Goal: Complete application form: Complete application form

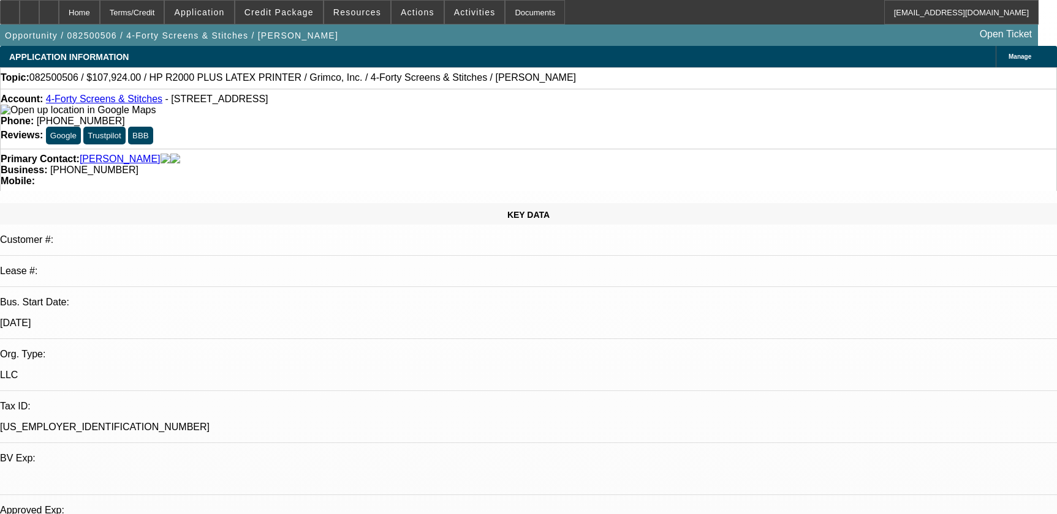
select select "0"
select select "6"
select select "0"
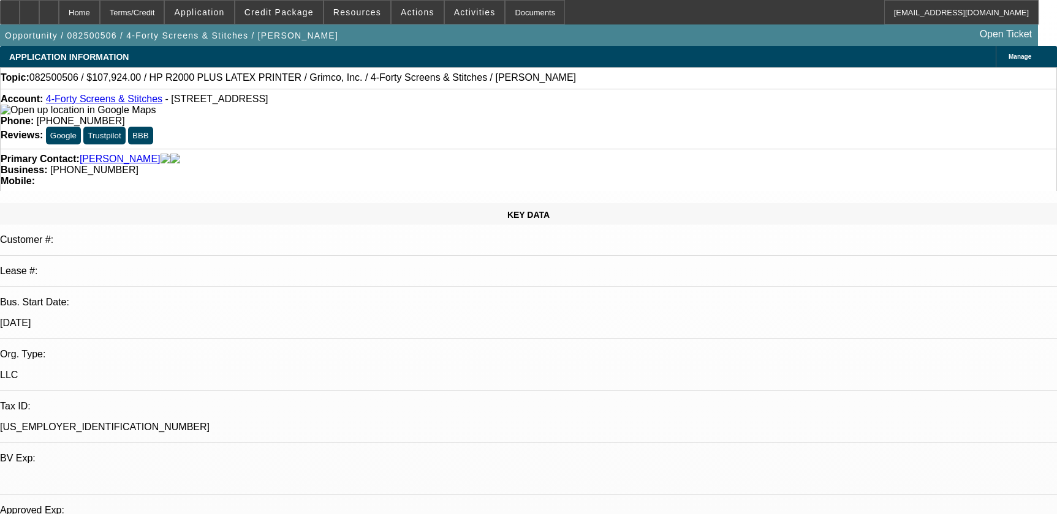
select select "0"
select select "6"
select select "0"
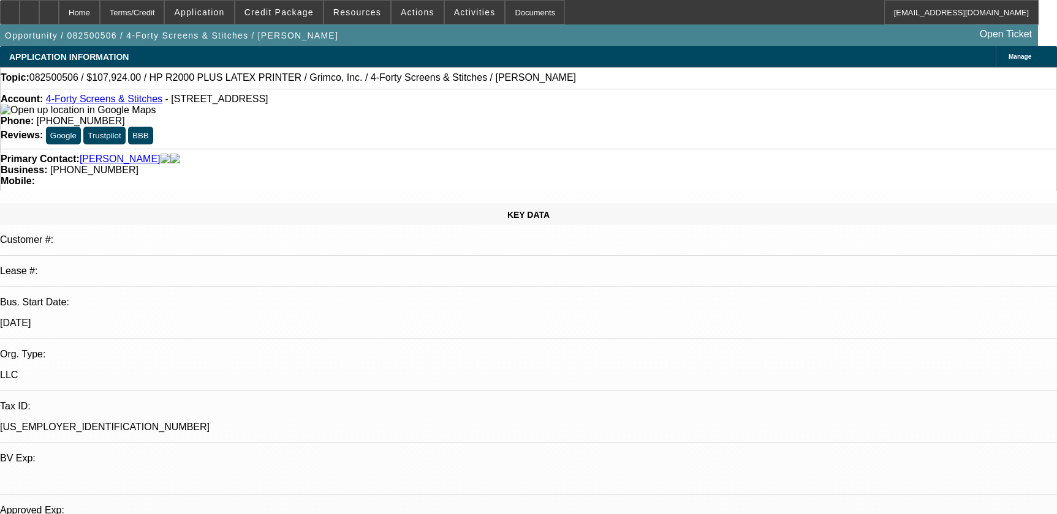
select select "0"
select select "6"
select select "0"
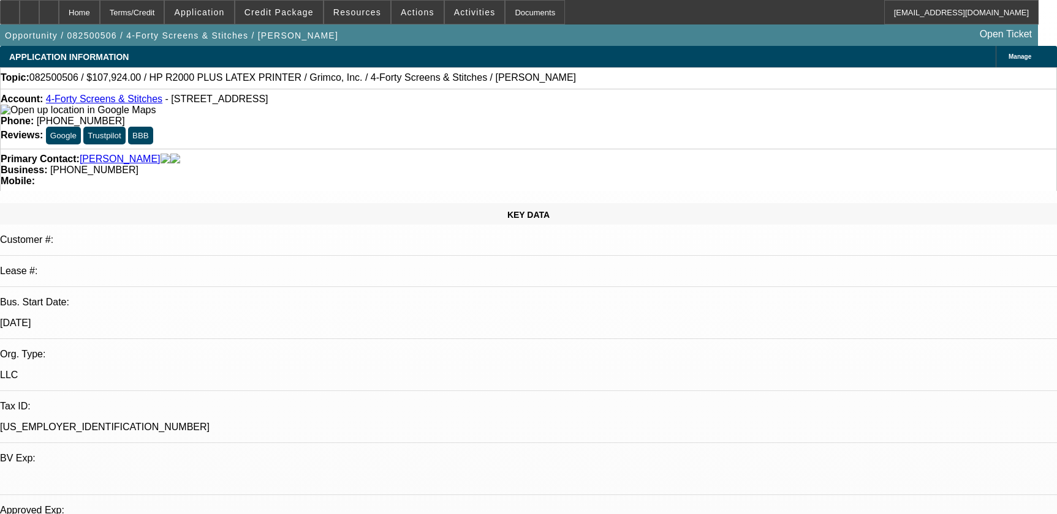
select select "6"
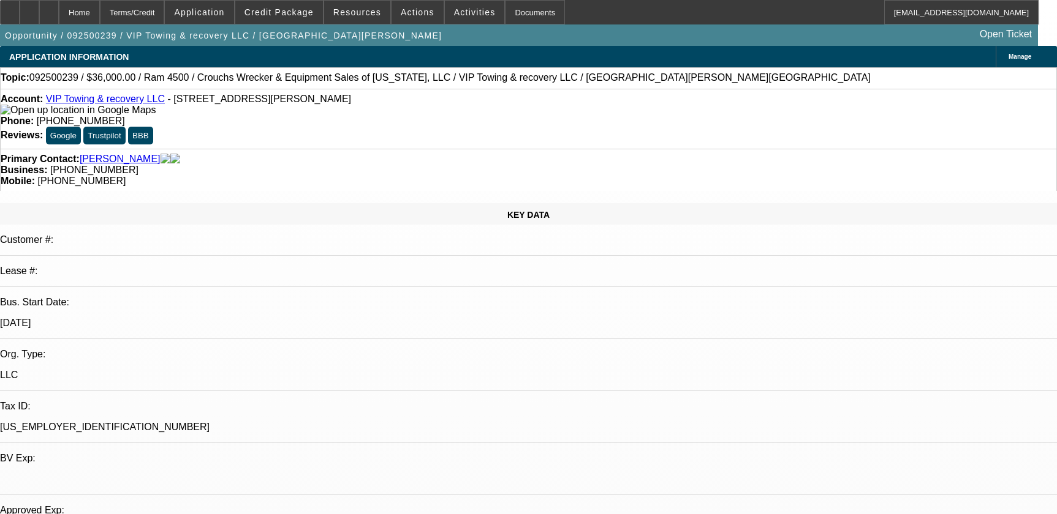
select select "0.2"
select select "0"
select select "0.1"
select select "4"
select select "0.2"
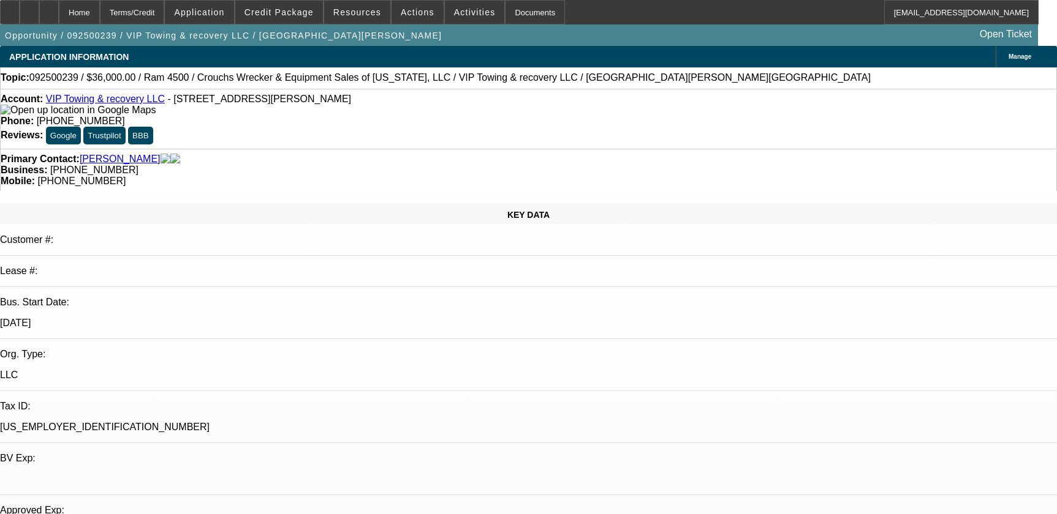
select select "0"
select select "0.1"
select select "4"
select select "0"
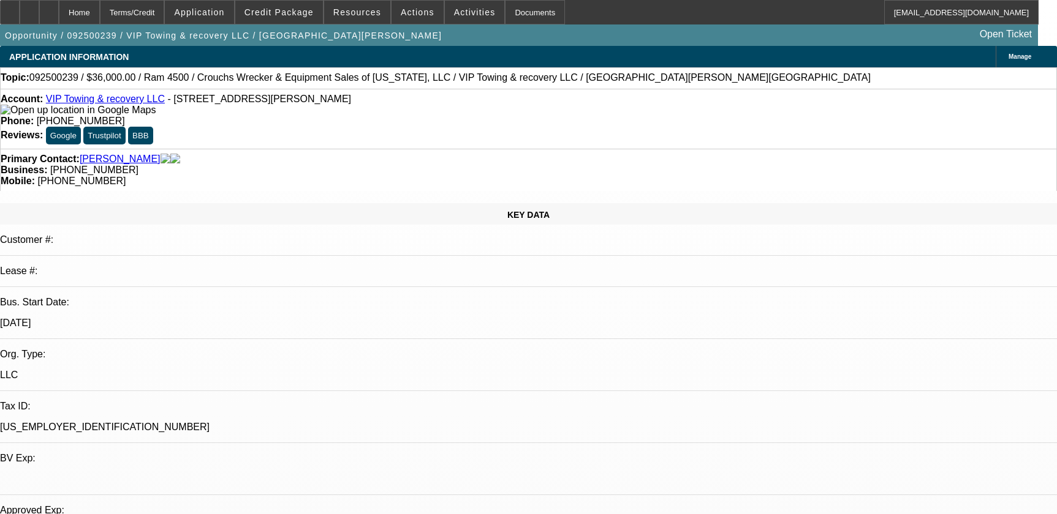
select select "0.1"
select select "4"
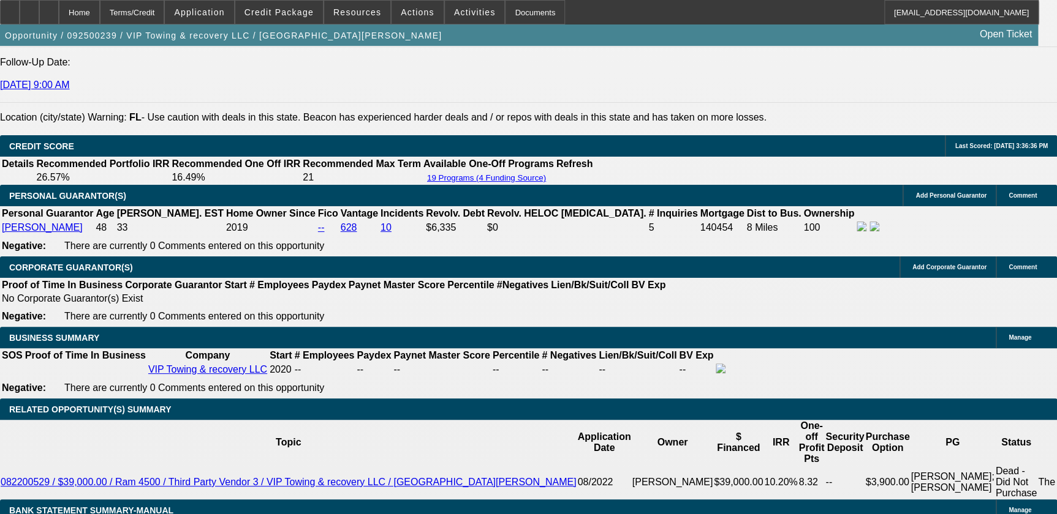
scroll to position [1629, 0]
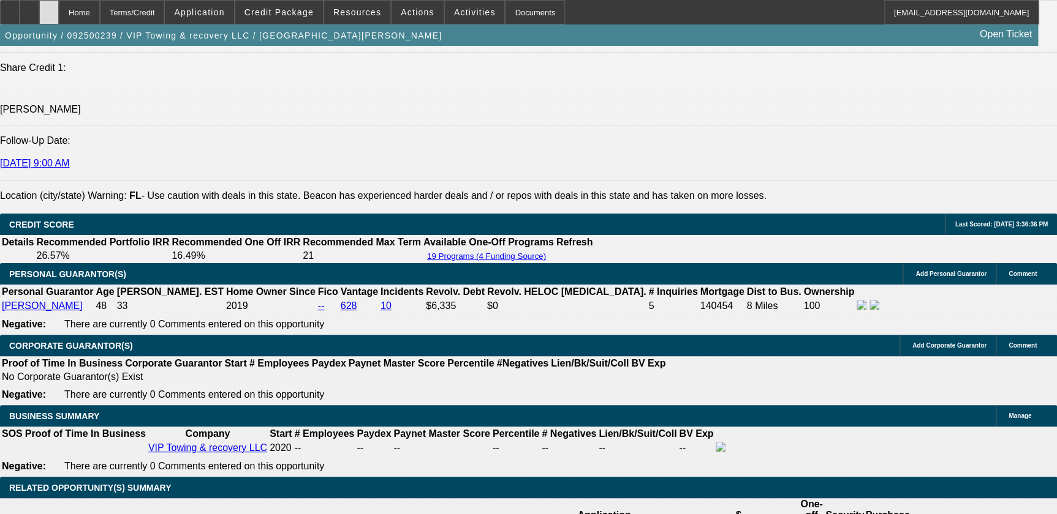
click at [59, 17] on div at bounding box center [49, 12] width 20 height 24
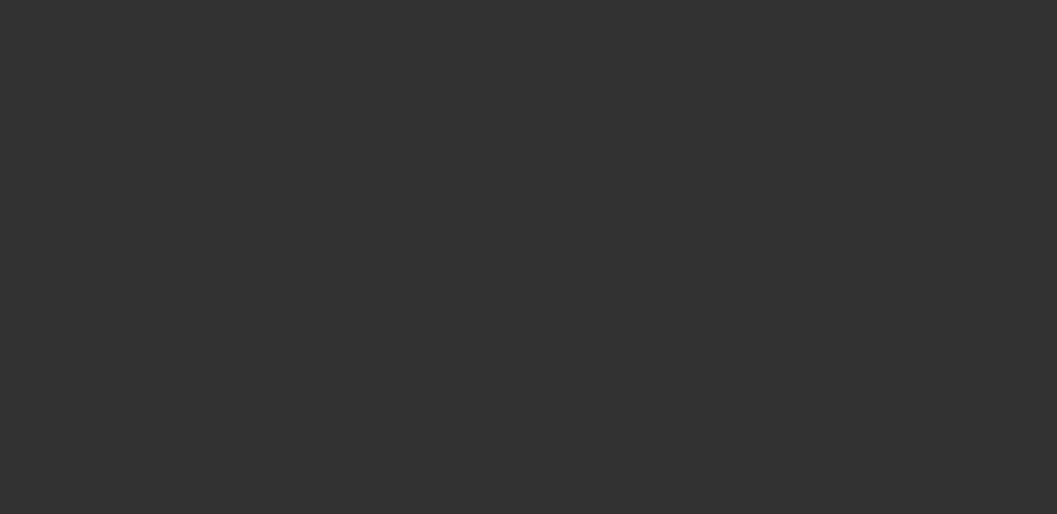
select select "0.2"
select select "0"
select select "0.1"
select select "0.2"
select select "0"
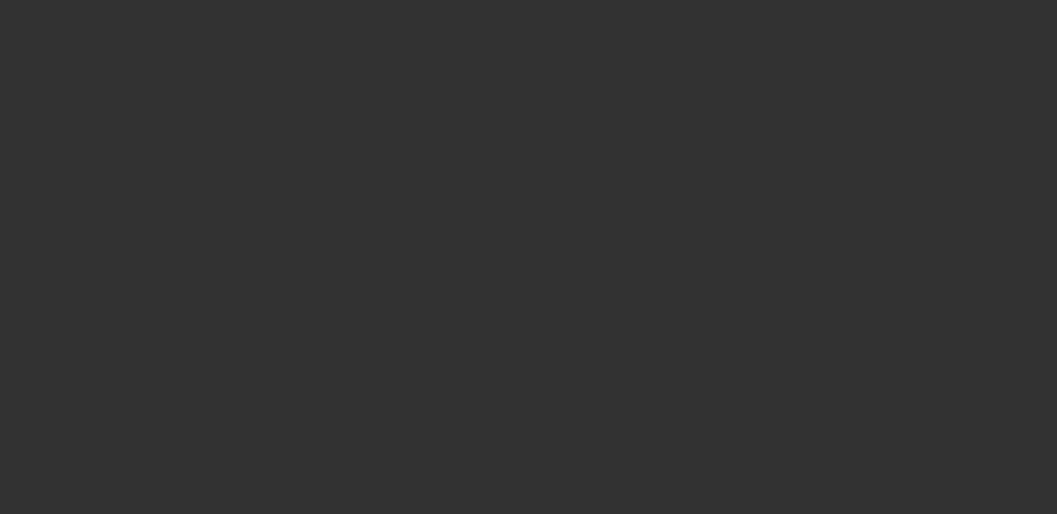
select select "0.1"
select select "0"
select select "0.1"
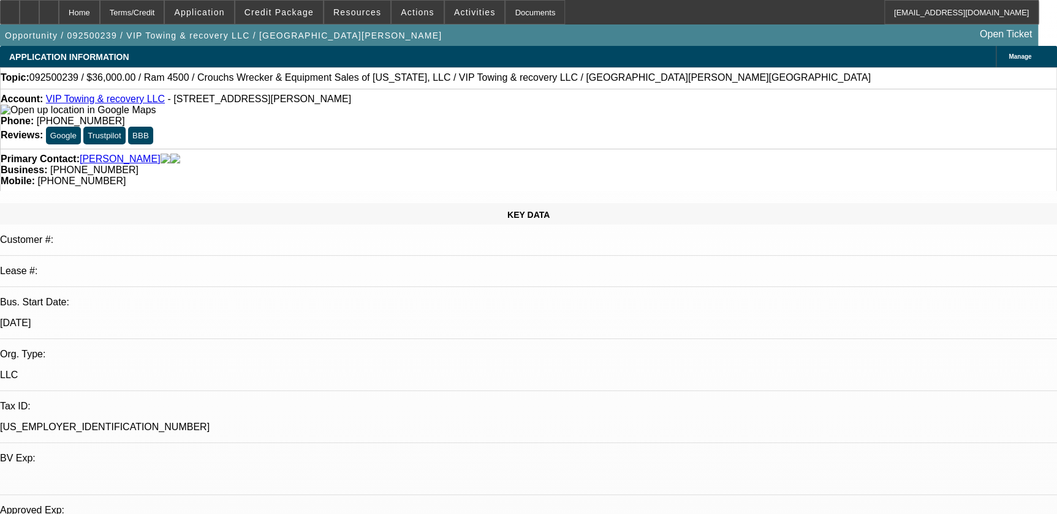
select select "1"
select select "4"
select select "1"
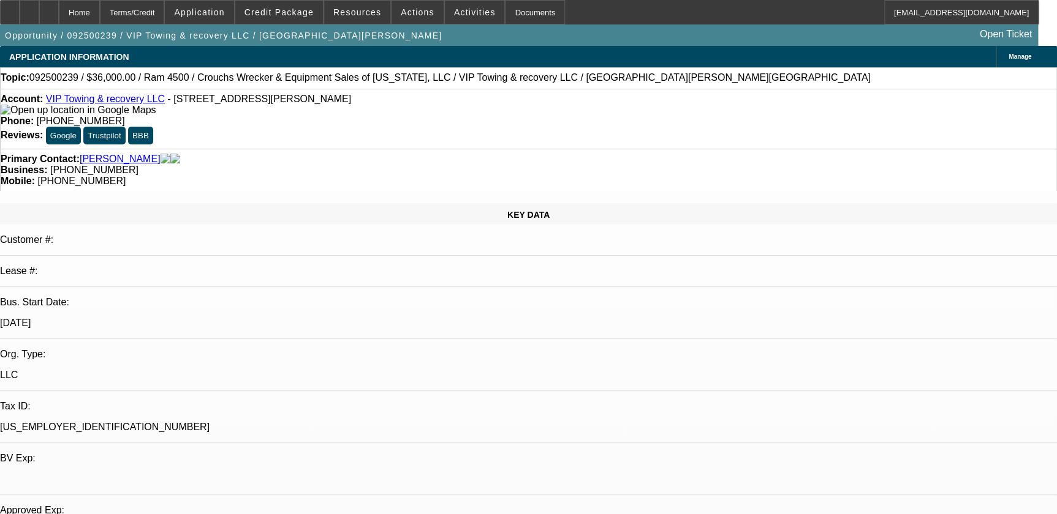
select select "4"
select select "1"
select select "4"
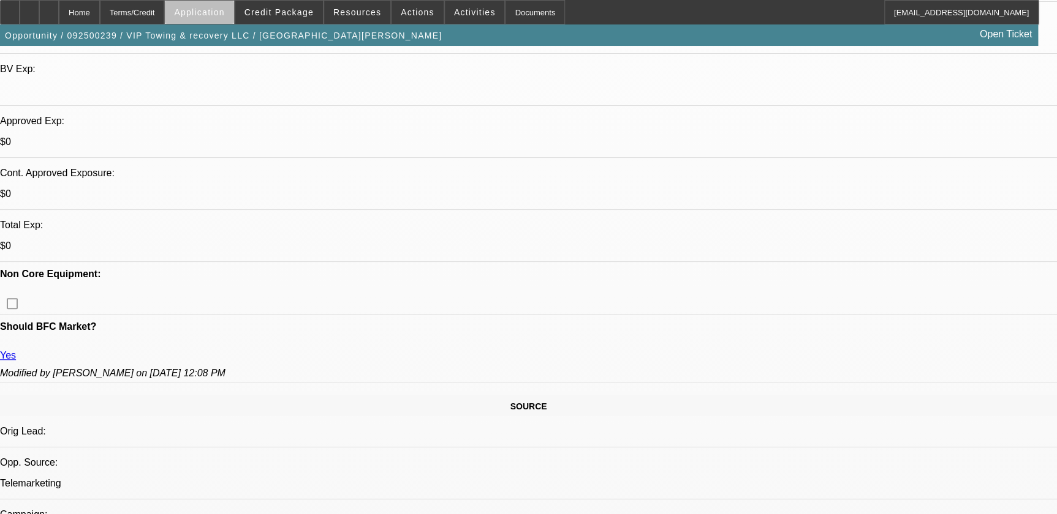
click at [224, 15] on span "Application" at bounding box center [199, 12] width 50 height 10
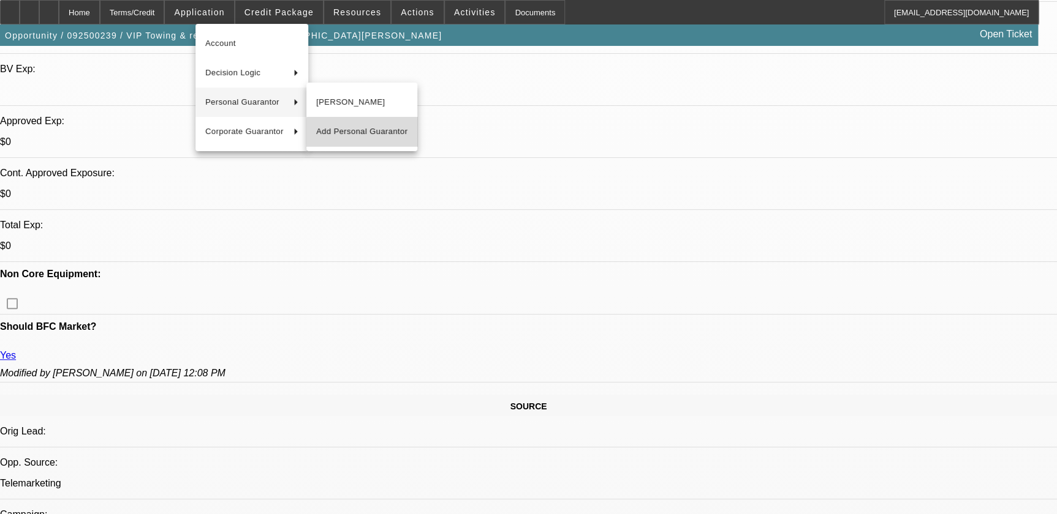
click at [371, 134] on span "Add Personal Guarantor" at bounding box center [361, 131] width 91 height 15
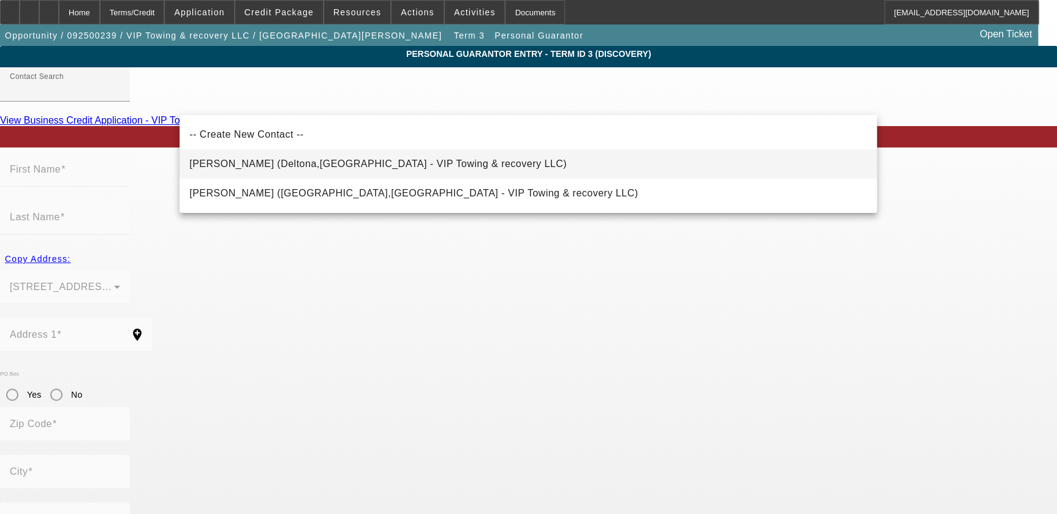
click at [353, 168] on span "Lloret, Carlos (Deltona,FL - VIP Towing & recovery LLC)" at bounding box center [377, 164] width 377 height 10
type input "Lloret, Carlos (Deltona,FL - VIP Towing & recovery LLC)"
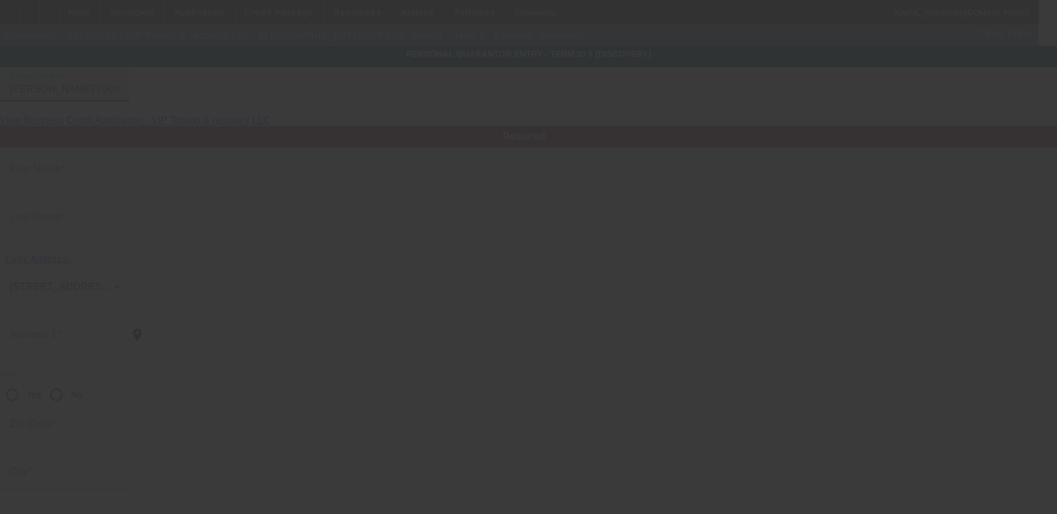
type input "Carlos"
type input "Lloret"
type input "1110 East Hancock Drive"
radio input "true"
type input "32725"
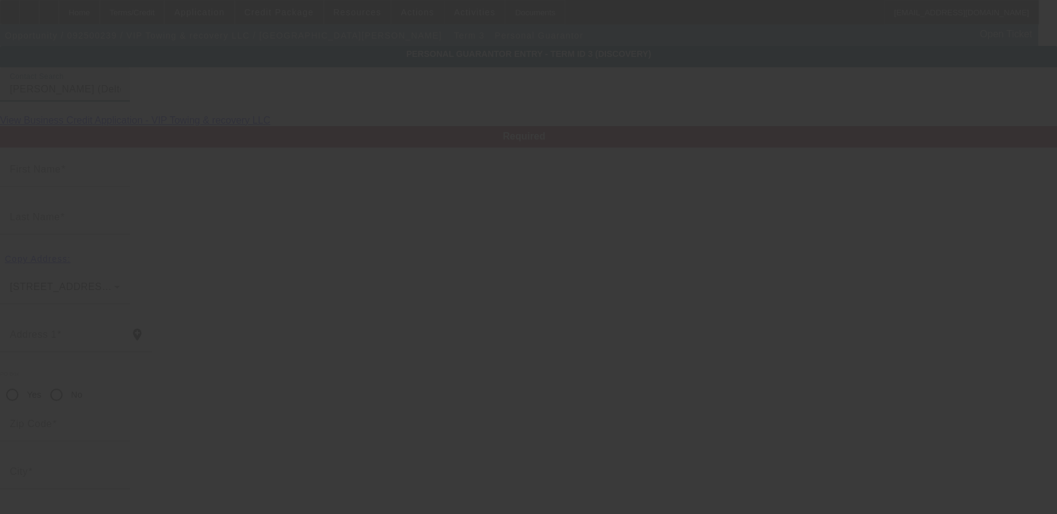
type input "Deltona"
type input "(321) 363-3769"
type input "0"
type input "134-60-6050"
type input "viptowingfl@gmail.com"
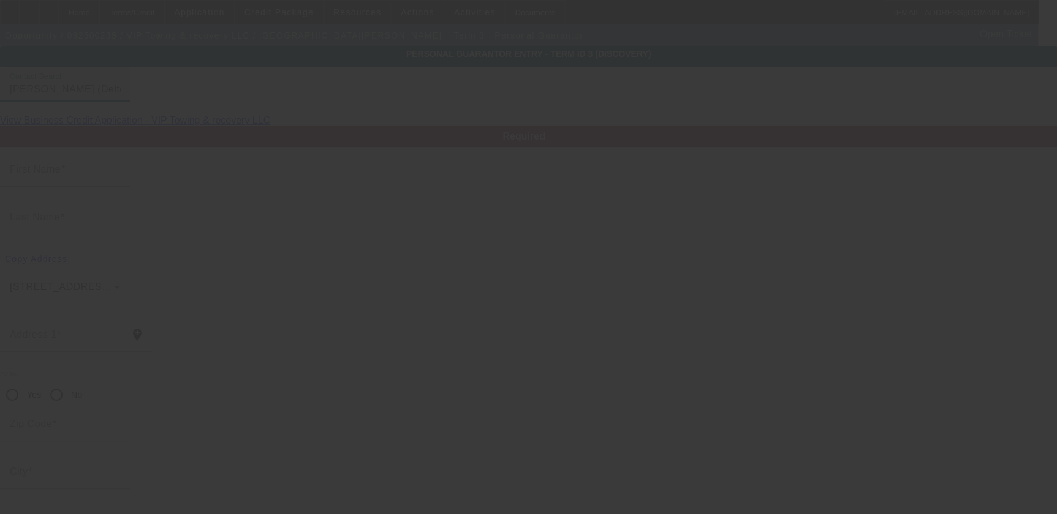
type input "(856) 278-4045"
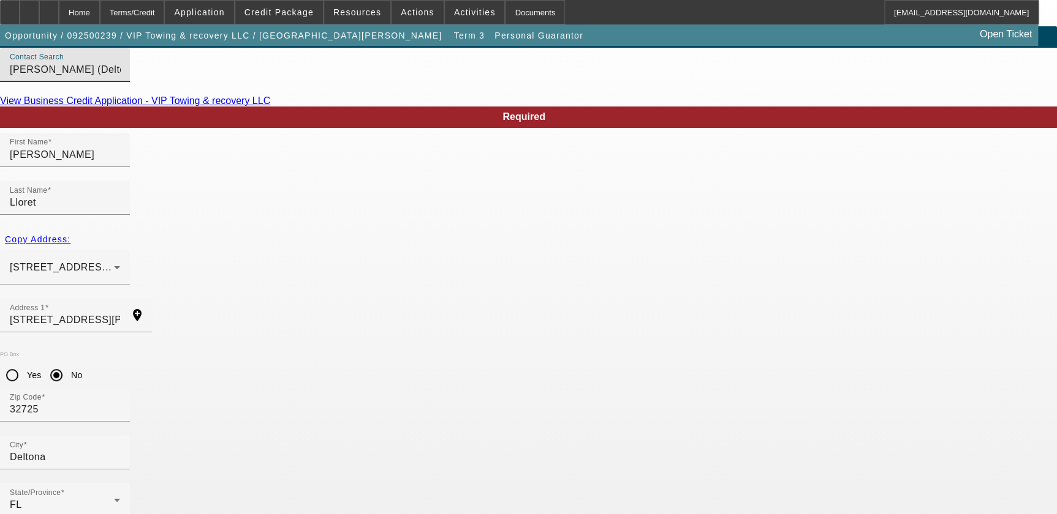
scroll to position [31, 0]
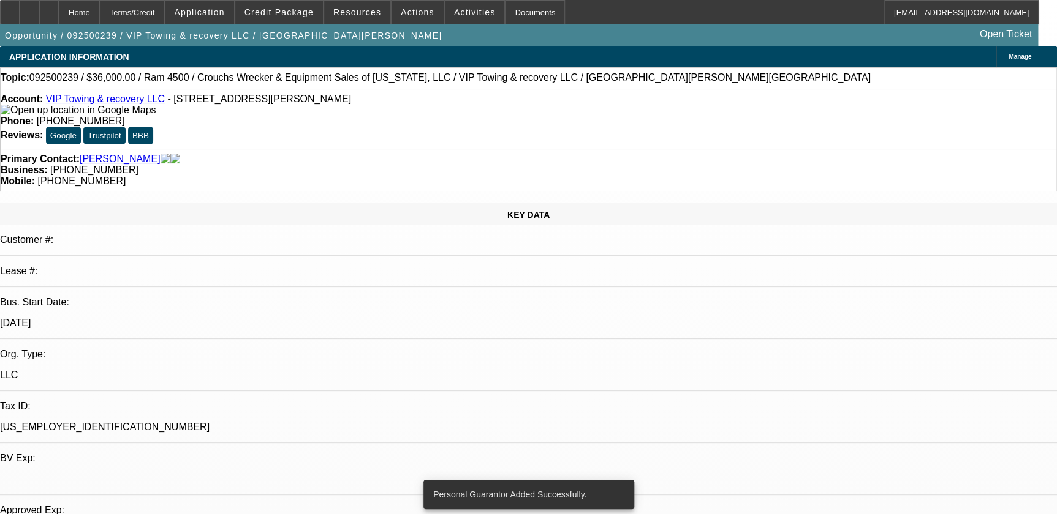
select select "0.2"
select select "0"
select select "0.1"
select select "4"
select select "0.2"
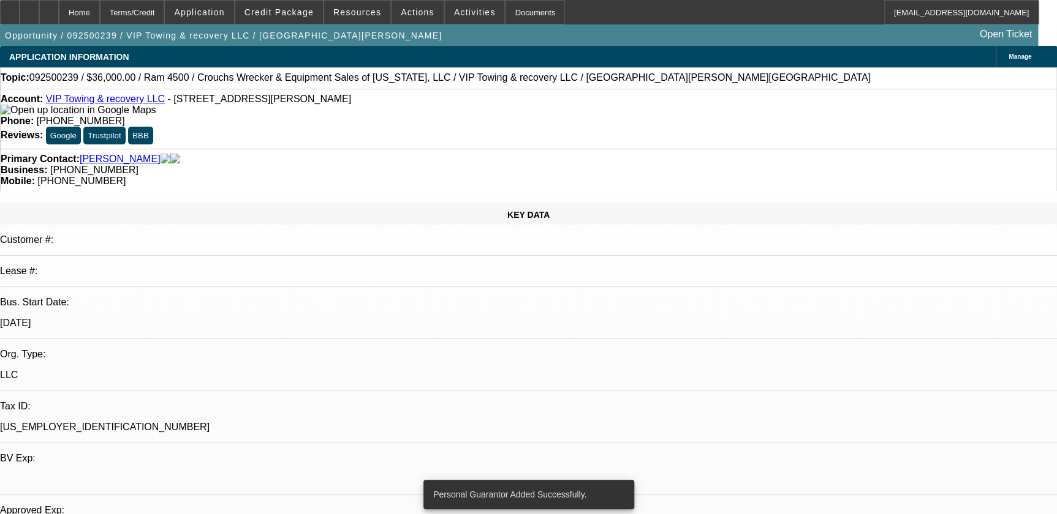
select select "0"
select select "0.1"
select select "4"
select select "0"
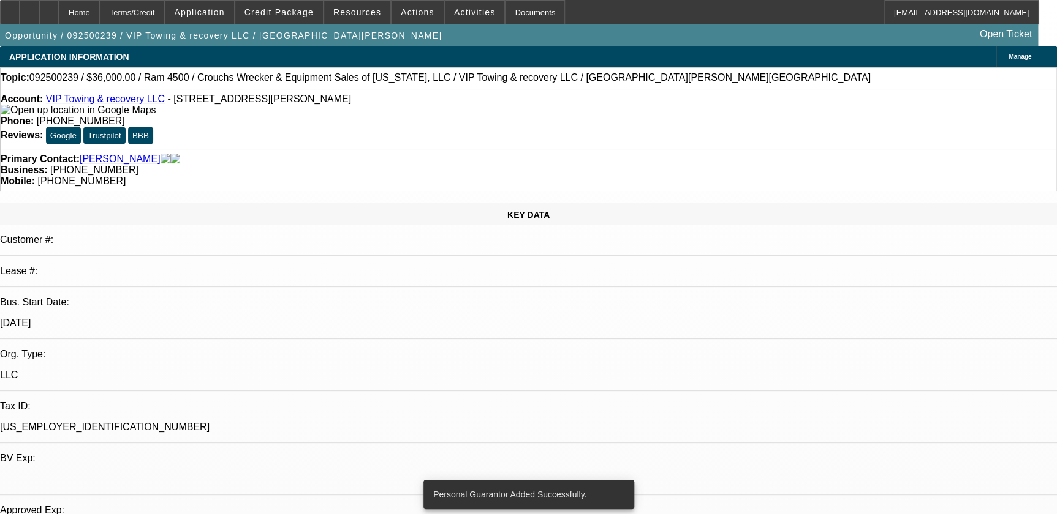
select select "0.1"
select select "4"
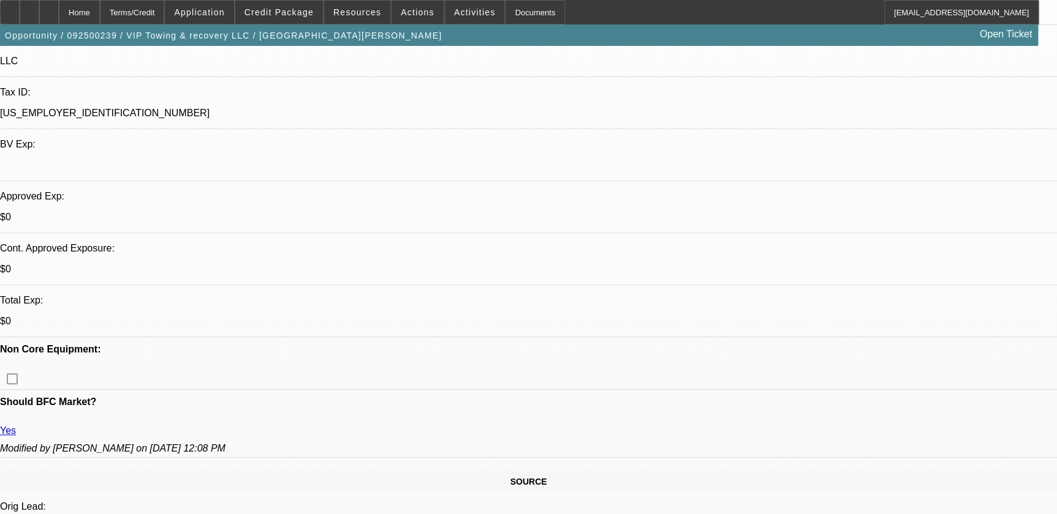
scroll to position [334, 0]
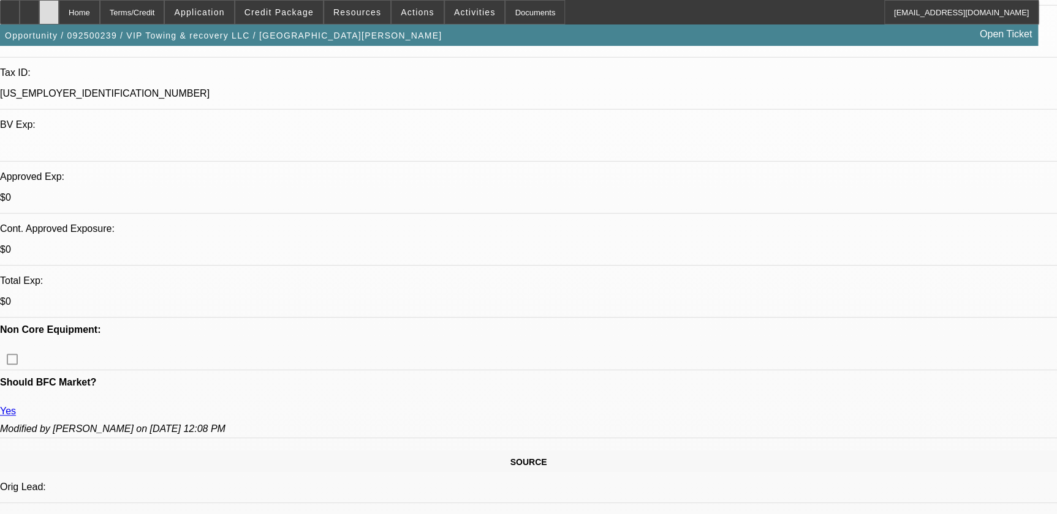
click at [59, 9] on div at bounding box center [49, 12] width 20 height 24
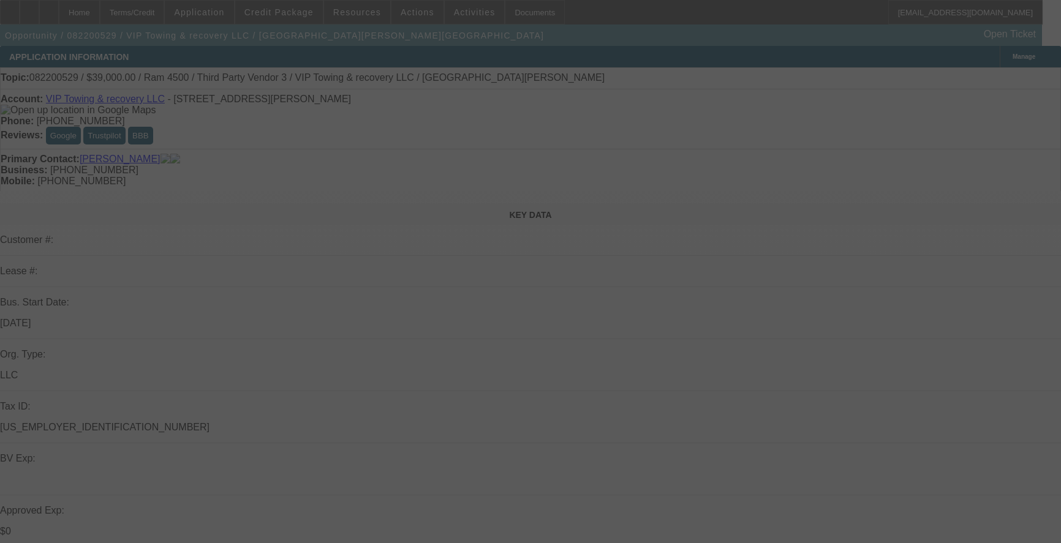
select select "0"
select select "0.1"
select select "4"
select select "0"
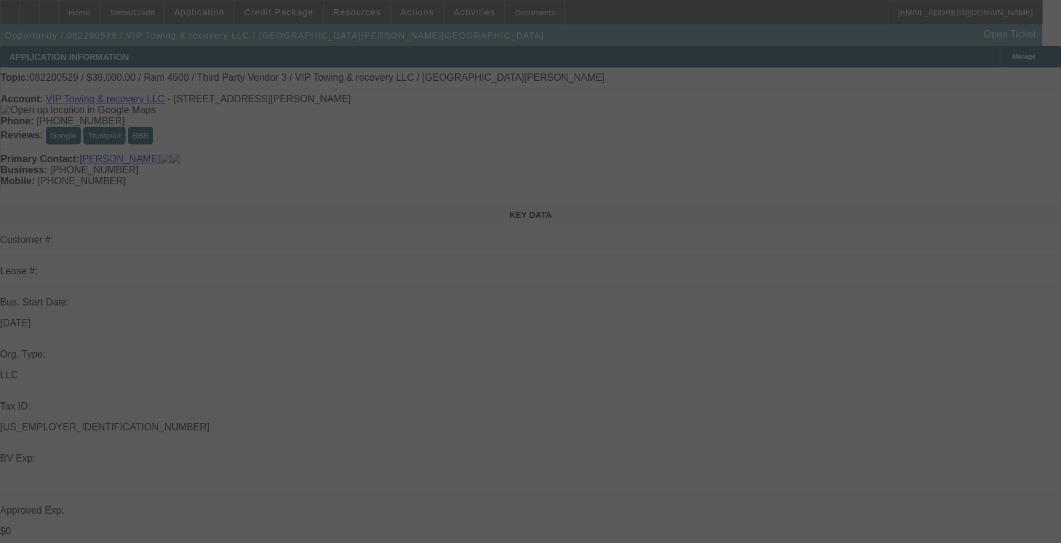
select select "0"
select select "0.1"
select select "4"
select select "0"
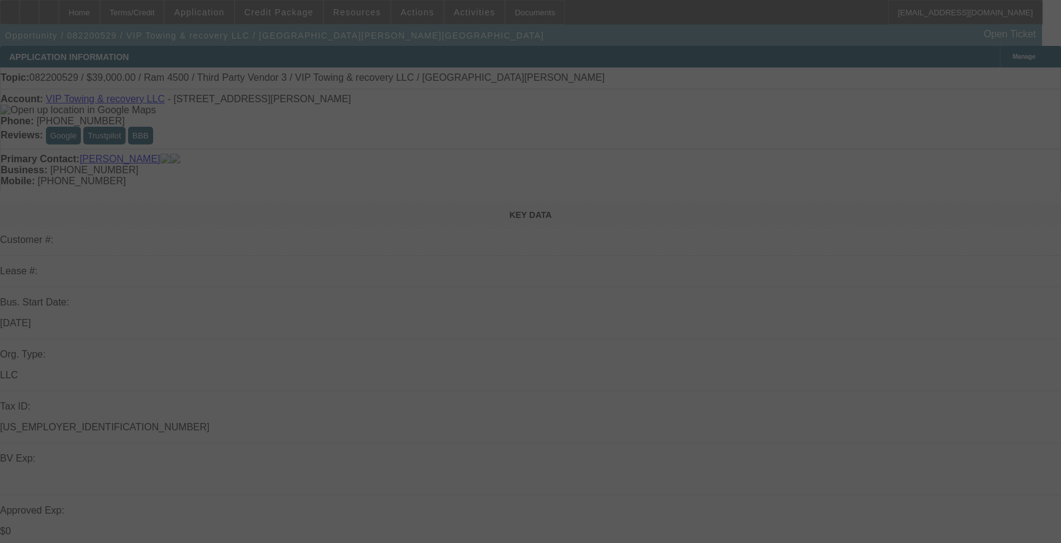
select select "0.1"
select select "4"
select select "0"
select select "0.1"
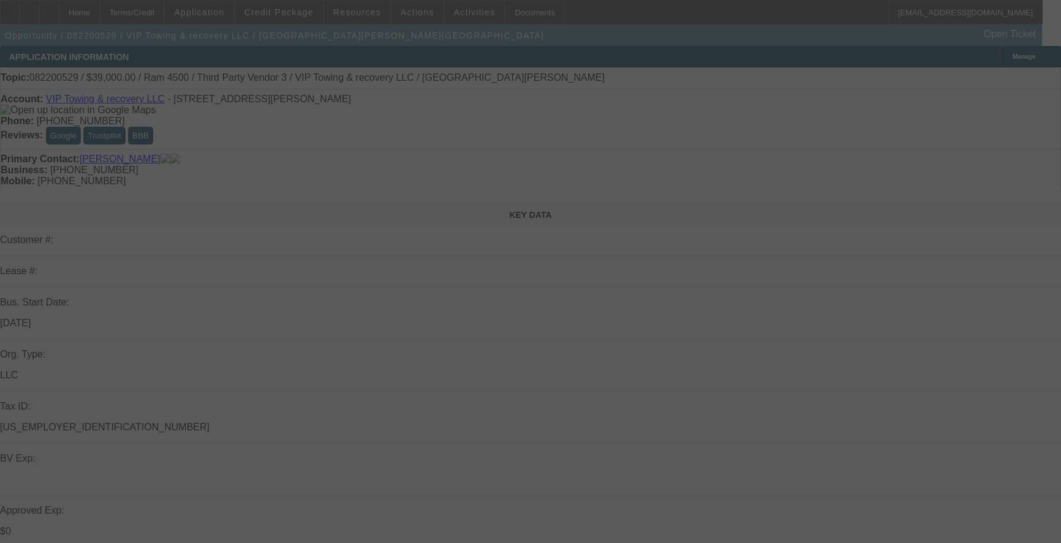
select select "4"
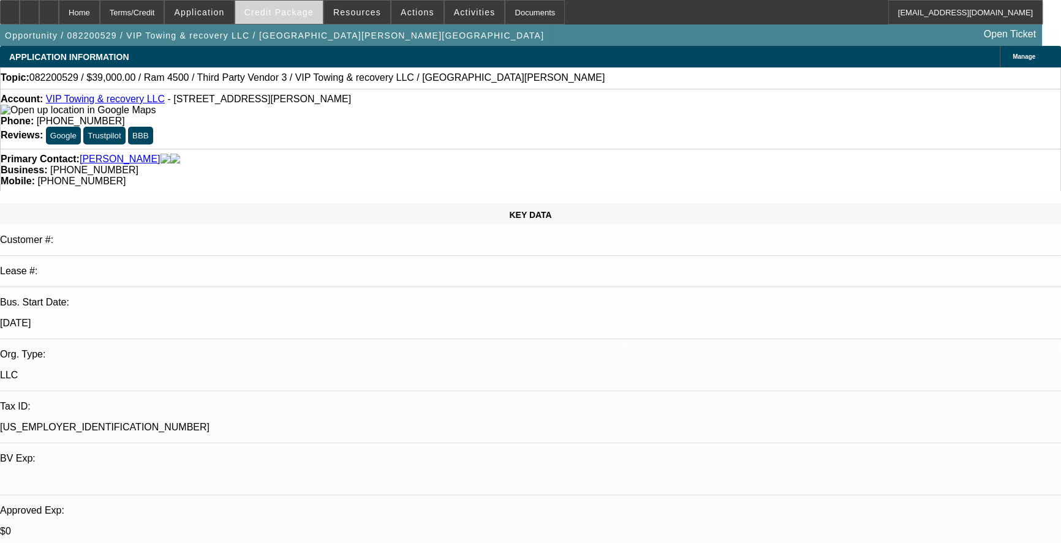
click at [296, 13] on span "Credit Package" at bounding box center [278, 12] width 69 height 10
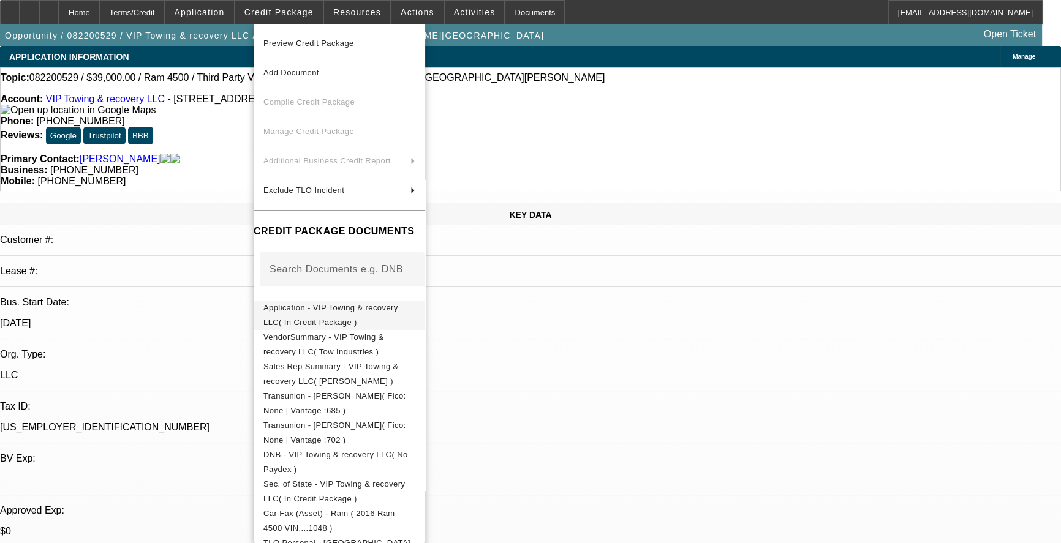
click at [356, 318] on button "Application - VIP Towing & recovery LLC( In Credit Package )" at bounding box center [339, 315] width 171 height 29
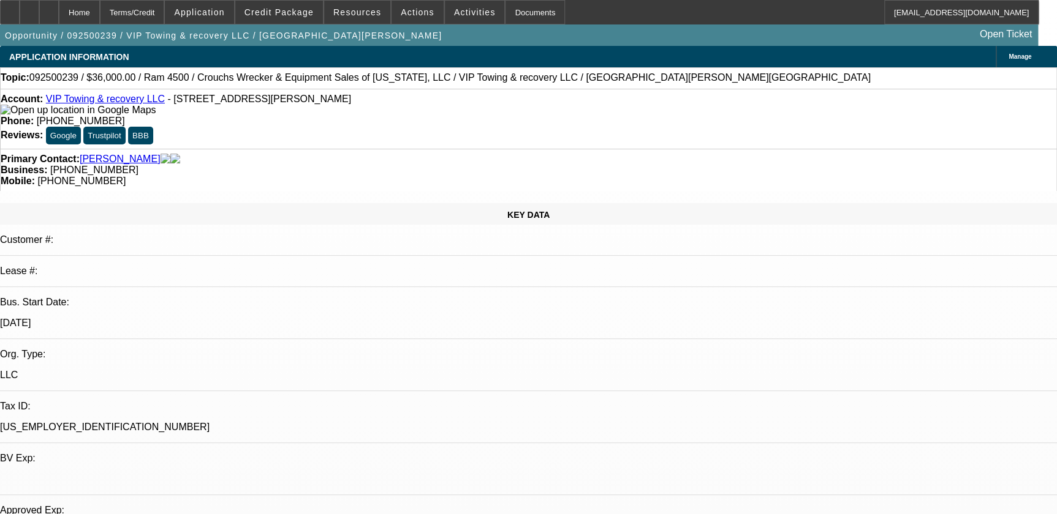
select select "0.2"
select select "0"
select select "0.1"
select select "0.2"
select select "0"
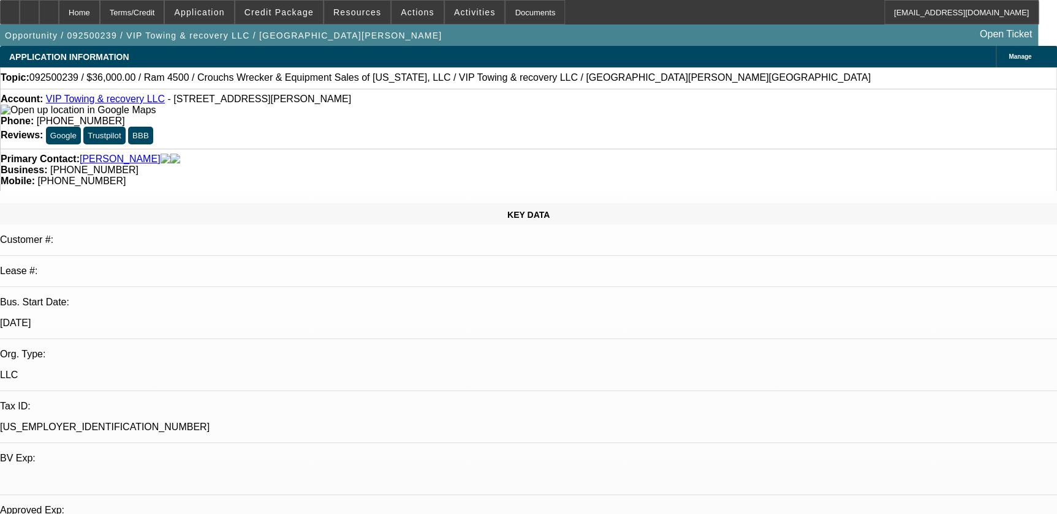
select select "0.1"
select select "0"
select select "0.1"
select select "1"
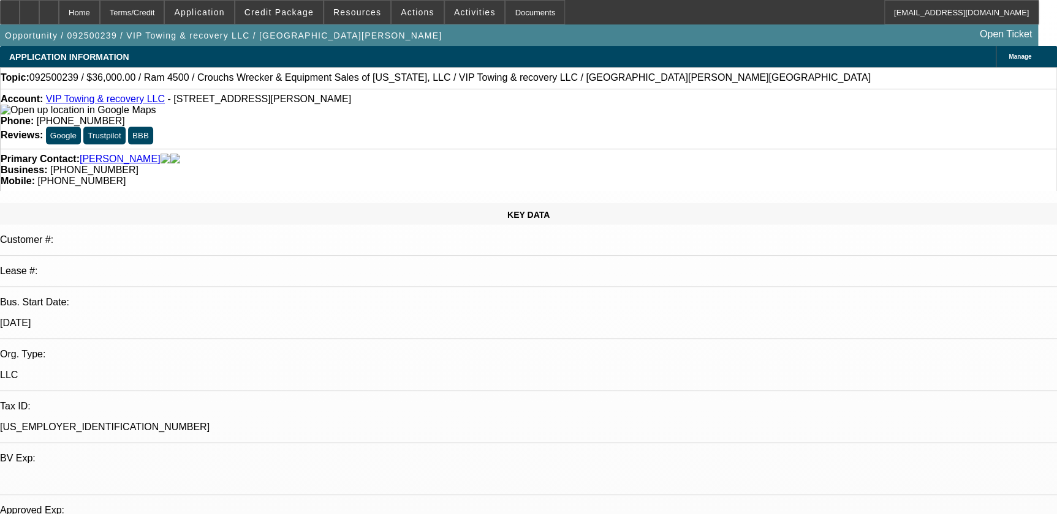
select select "1"
select select "4"
select select "1"
select select "4"
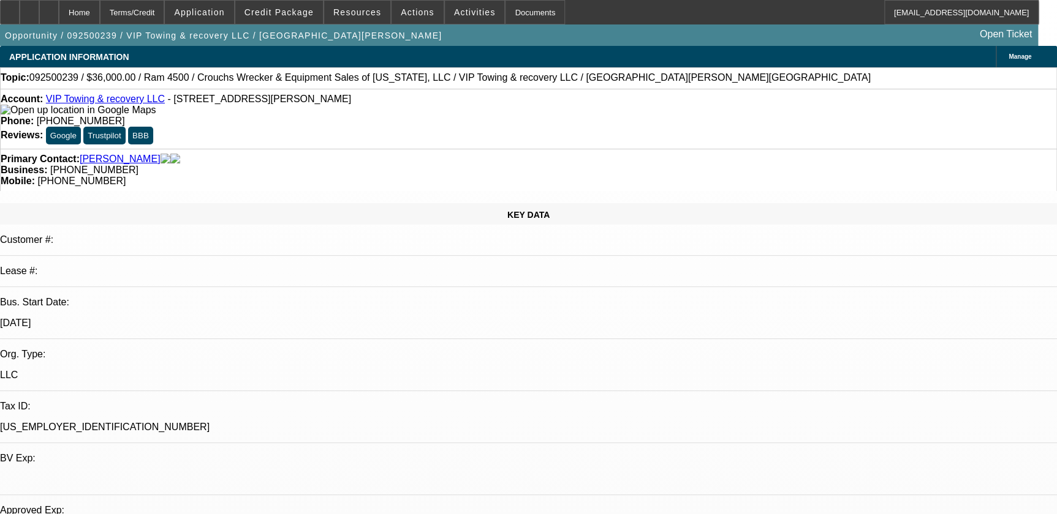
select select "1"
select select "4"
click at [460, 3] on span at bounding box center [475, 12] width 60 height 29
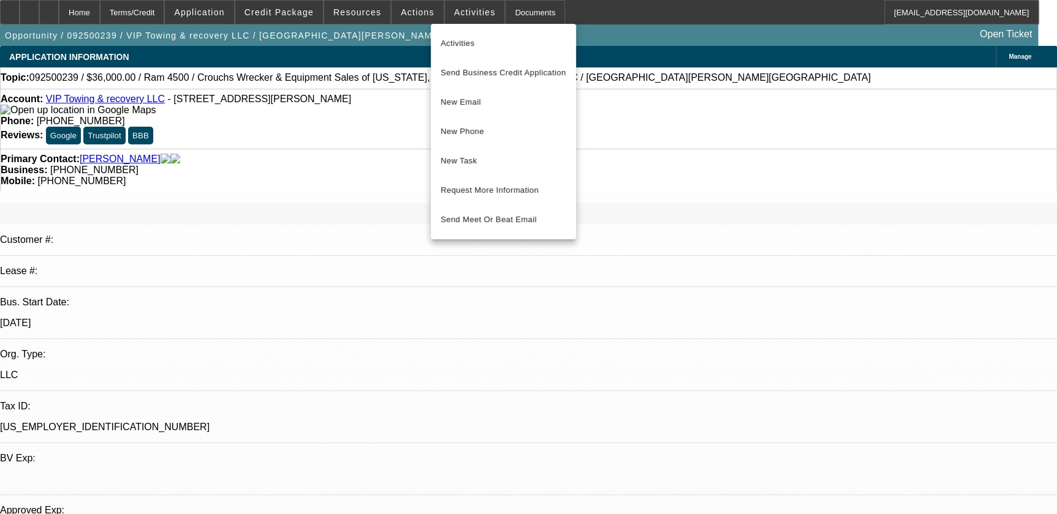
click at [404, 24] on div at bounding box center [528, 257] width 1057 height 514
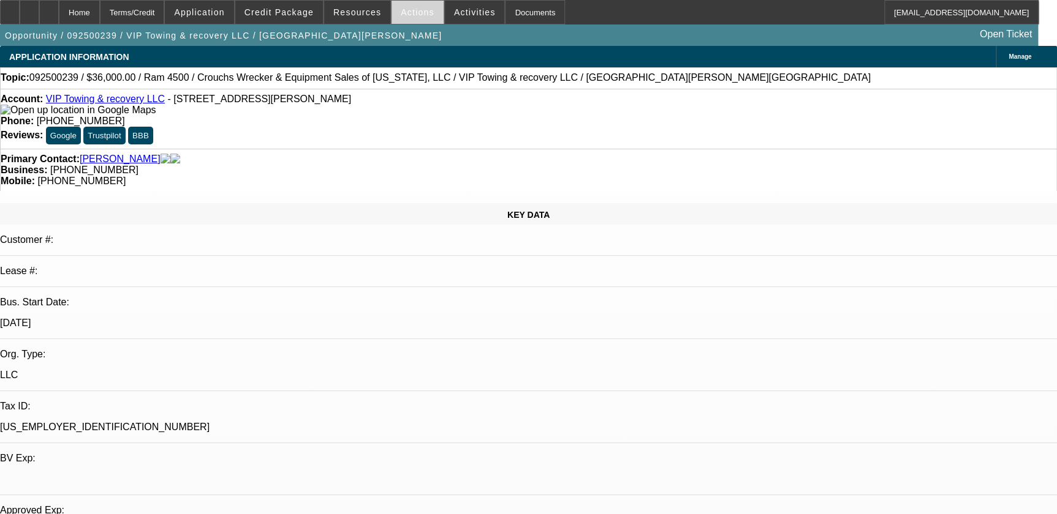
click at [404, 14] on span "Actions" at bounding box center [418, 12] width 34 height 10
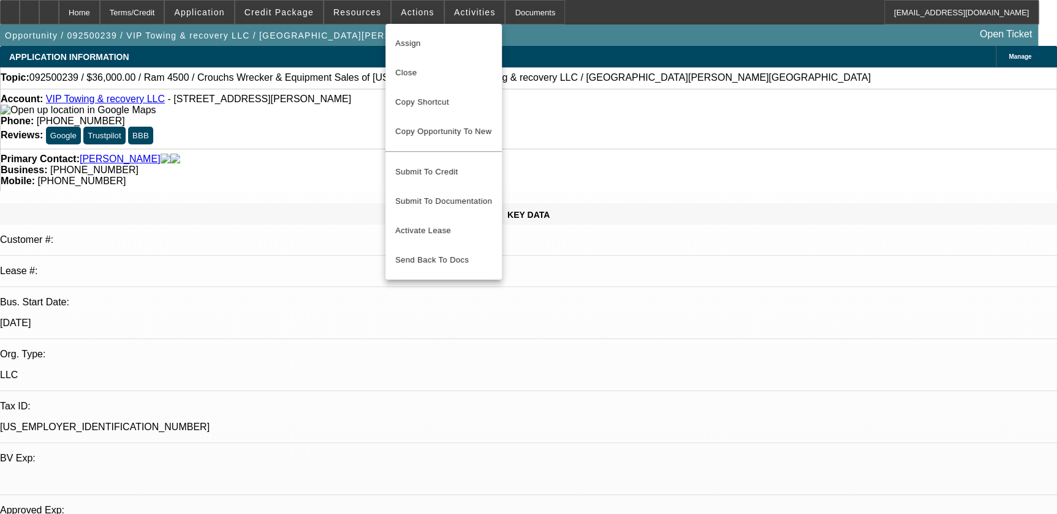
click at [442, 8] on div at bounding box center [528, 257] width 1057 height 514
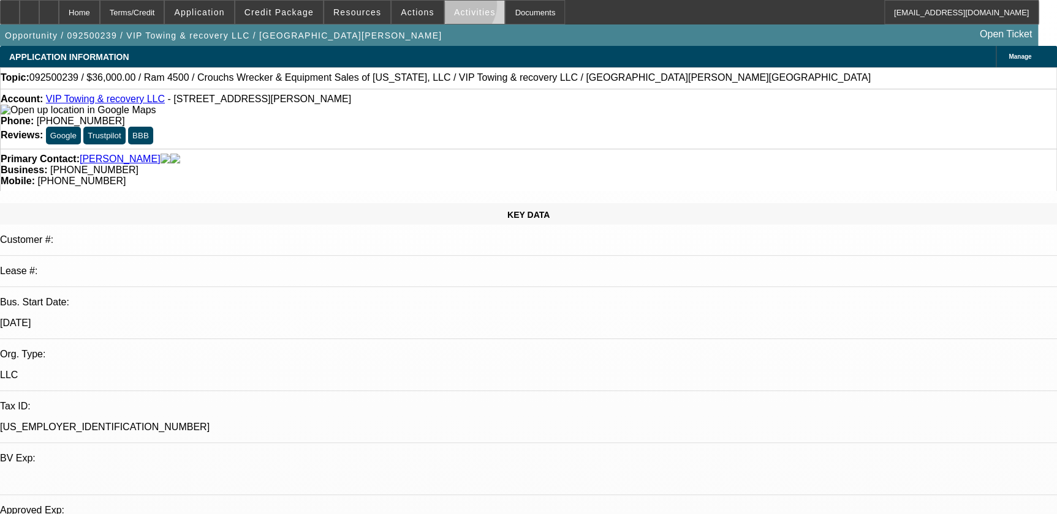
click at [454, 7] on span "Activities" at bounding box center [475, 12] width 42 height 10
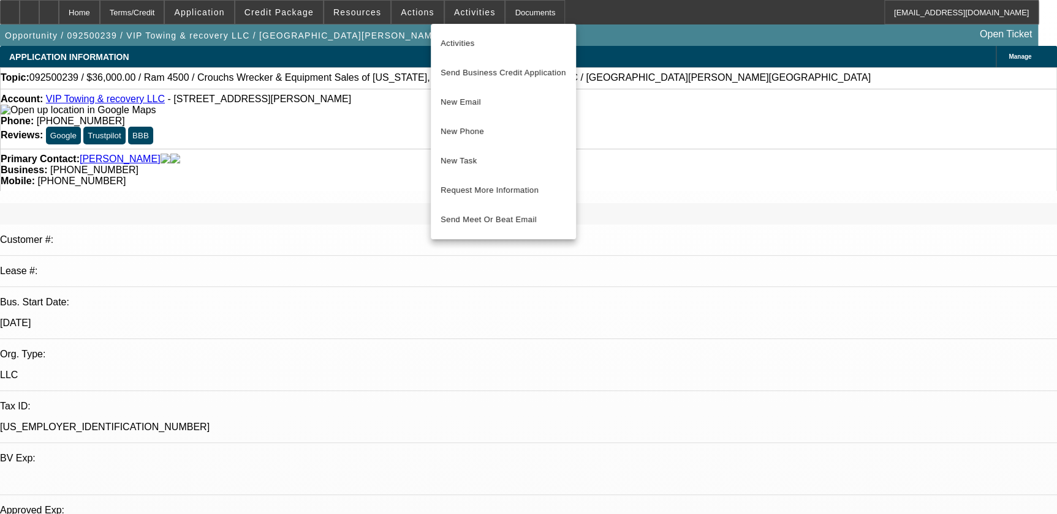
click at [392, 15] on div at bounding box center [528, 257] width 1057 height 514
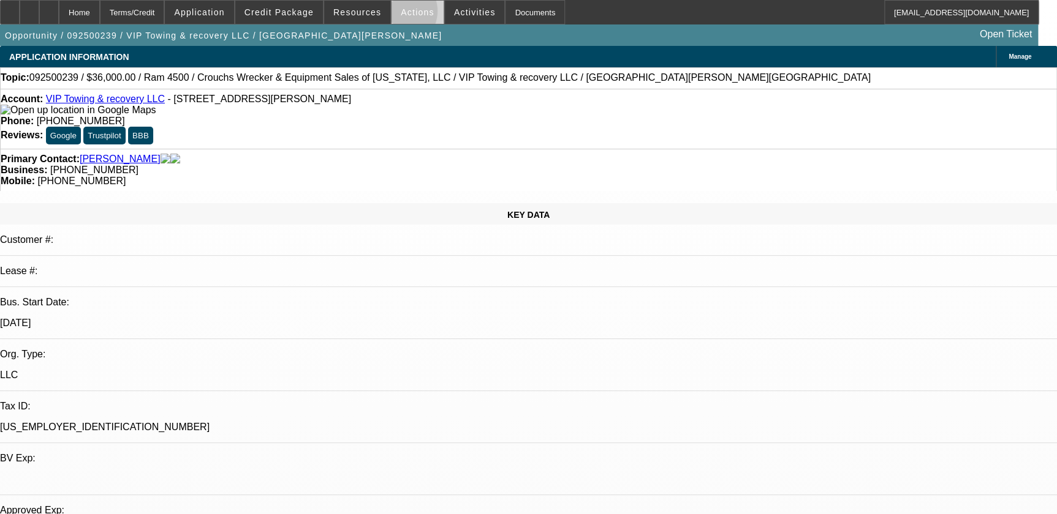
click at [393, 14] on span at bounding box center [417, 12] width 52 height 29
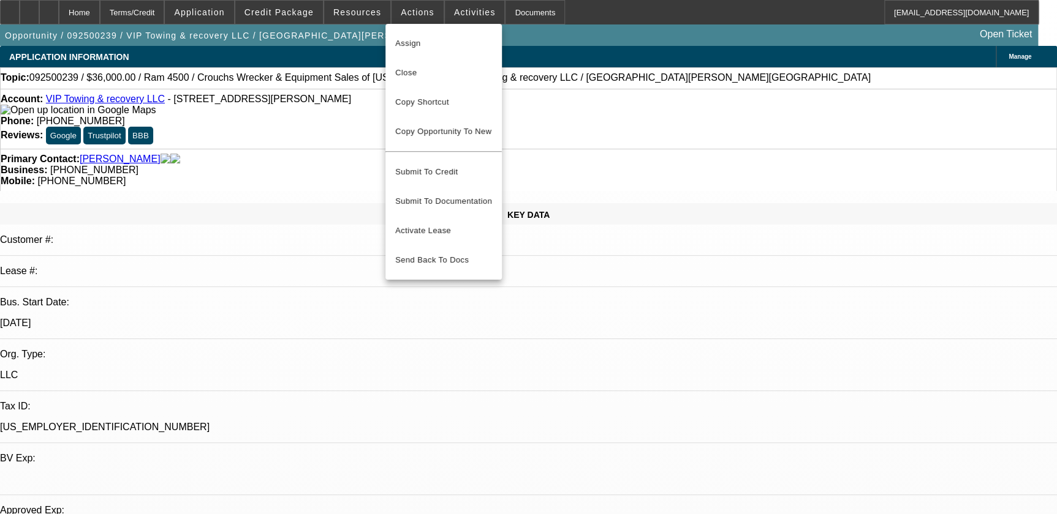
click at [317, 18] on div at bounding box center [528, 257] width 1057 height 514
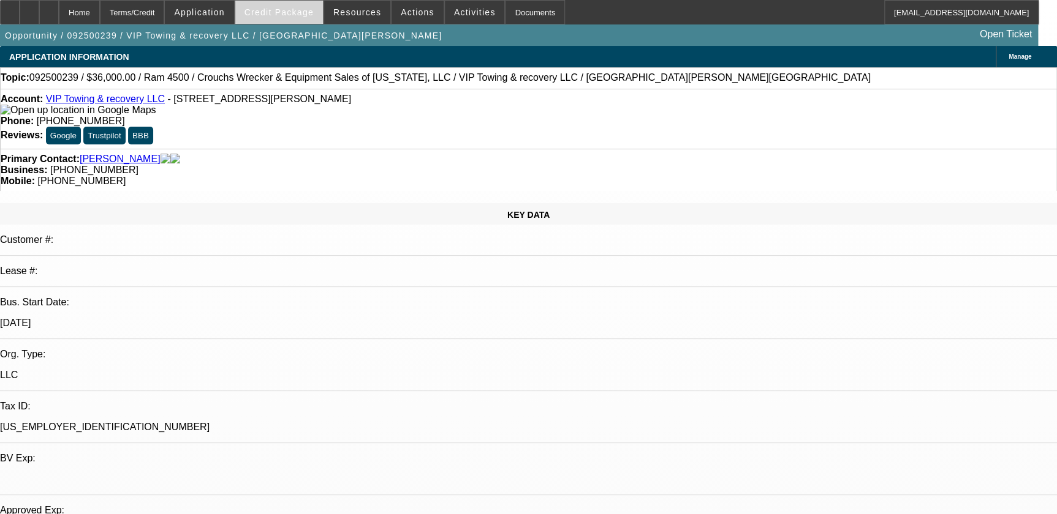
click at [314, 16] on span "Credit Package" at bounding box center [278, 12] width 69 height 10
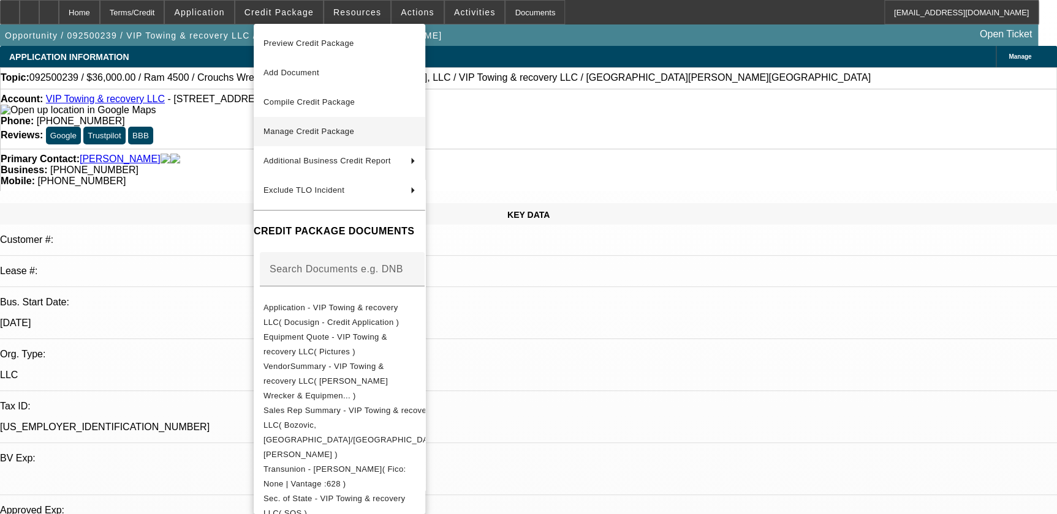
drag, startPoint x: 329, startPoint y: 115, endPoint x: 336, endPoint y: 132, distance: 18.4
click at [336, 132] on div "Preview Credit Package Add Document Compile Credit Package Manage Credit Packag…" at bounding box center [339, 356] width 171 height 664
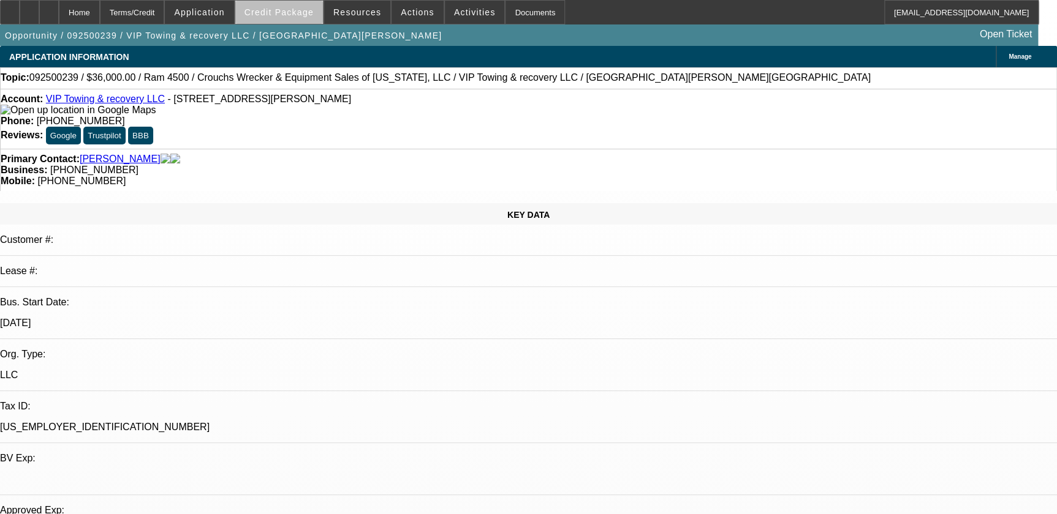
click at [300, 18] on span at bounding box center [279, 12] width 88 height 29
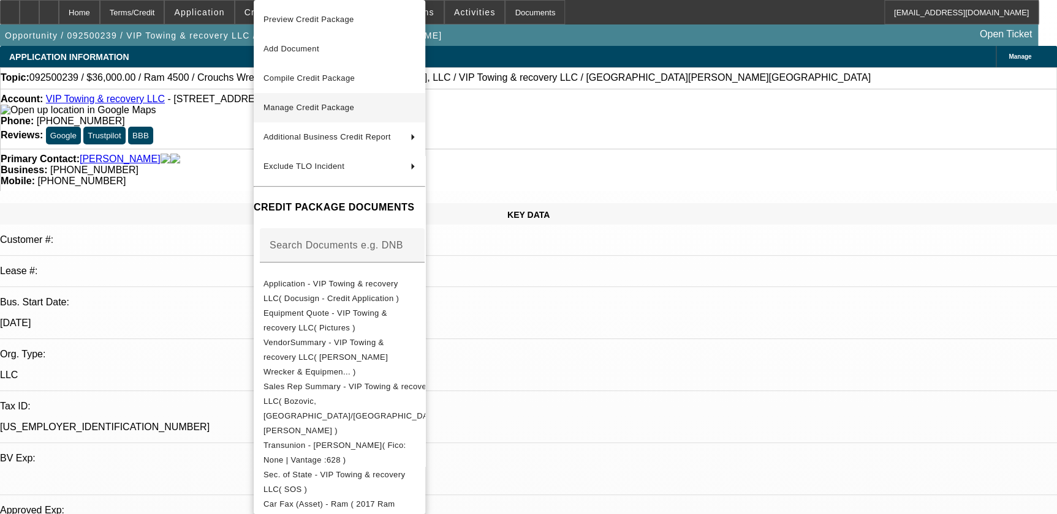
click at [318, 110] on span "Manage Credit Package" at bounding box center [308, 107] width 91 height 9
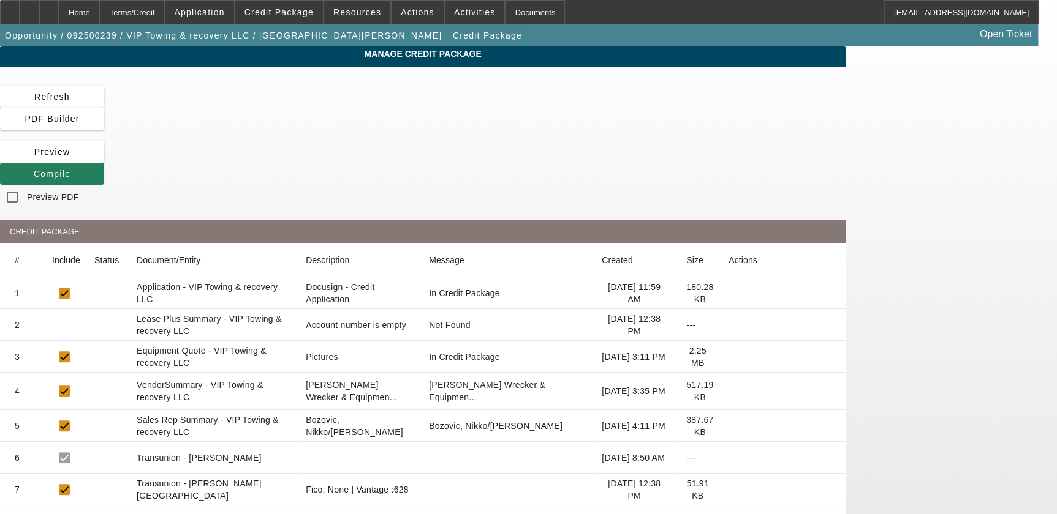
click at [70, 169] on span "Compile" at bounding box center [52, 174] width 37 height 10
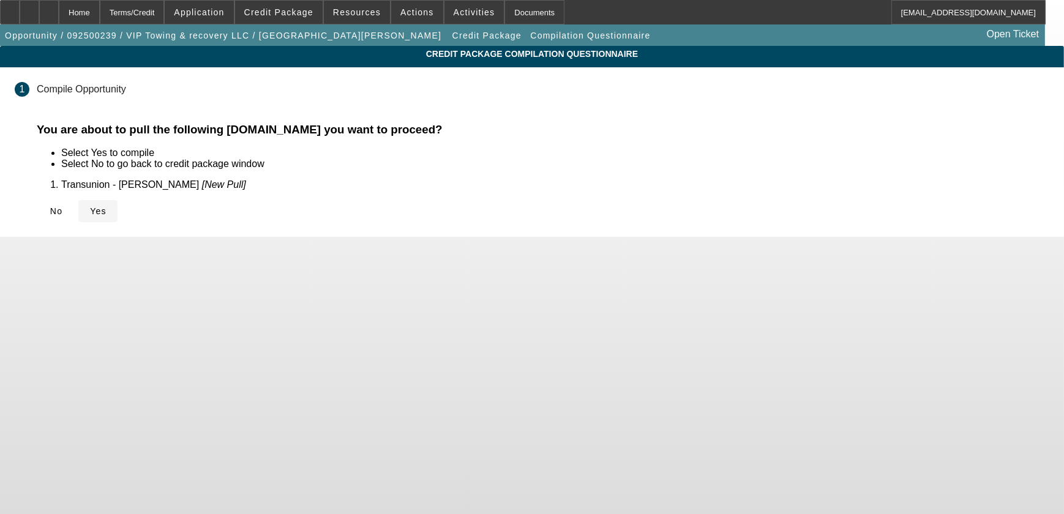
click at [90, 207] on icon at bounding box center [90, 211] width 0 height 10
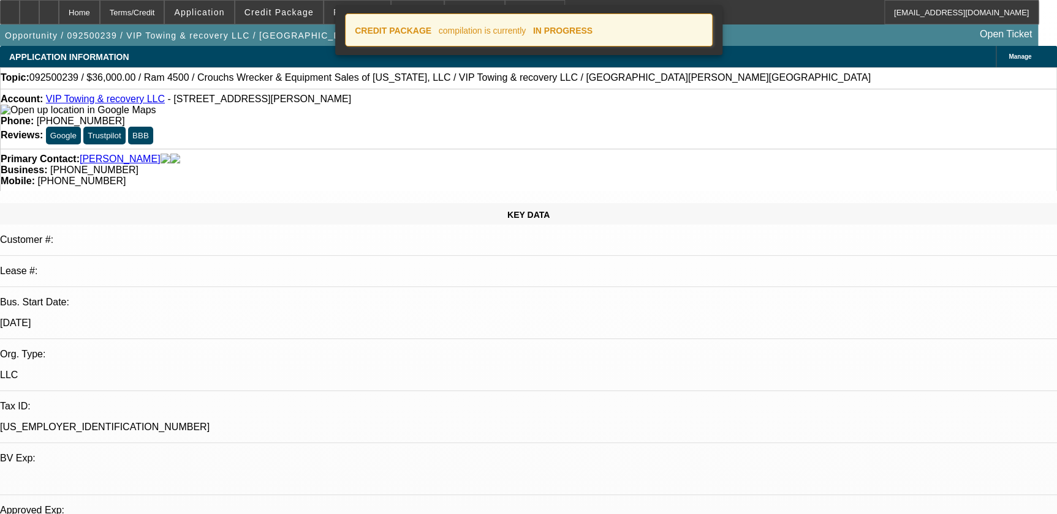
select select "0.2"
select select "0"
select select "0.1"
select select "4"
select select "0.2"
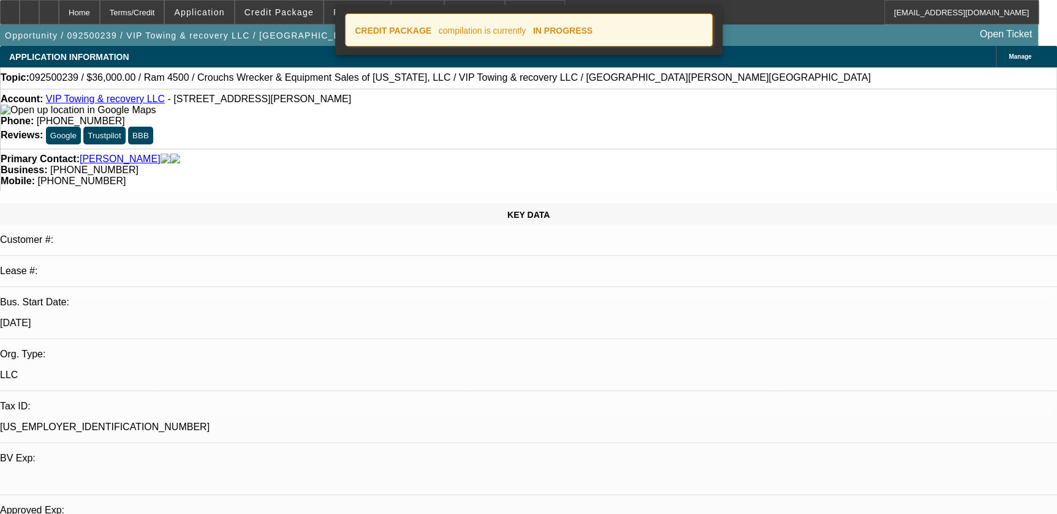
select select "0"
select select "0.1"
select select "4"
select select "0"
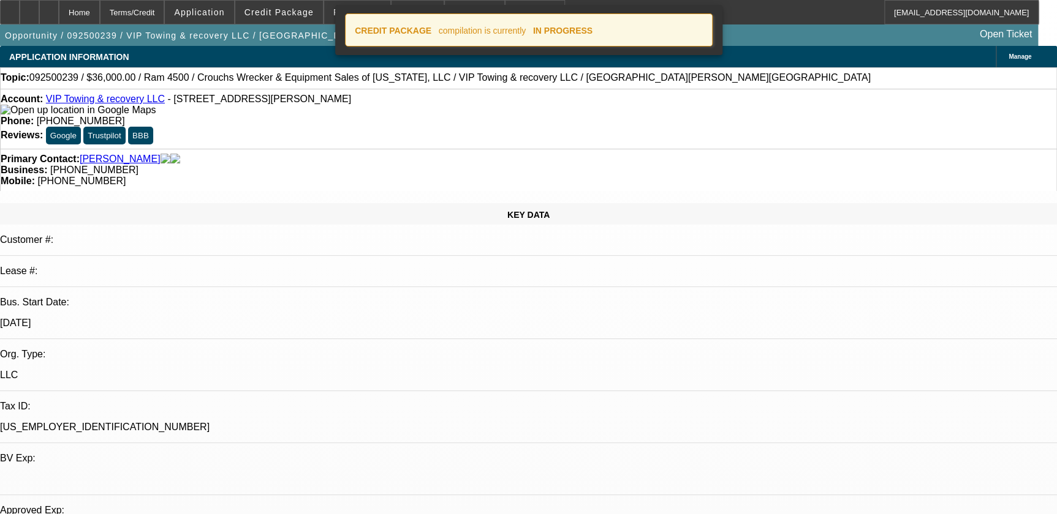
select select "0.1"
select select "4"
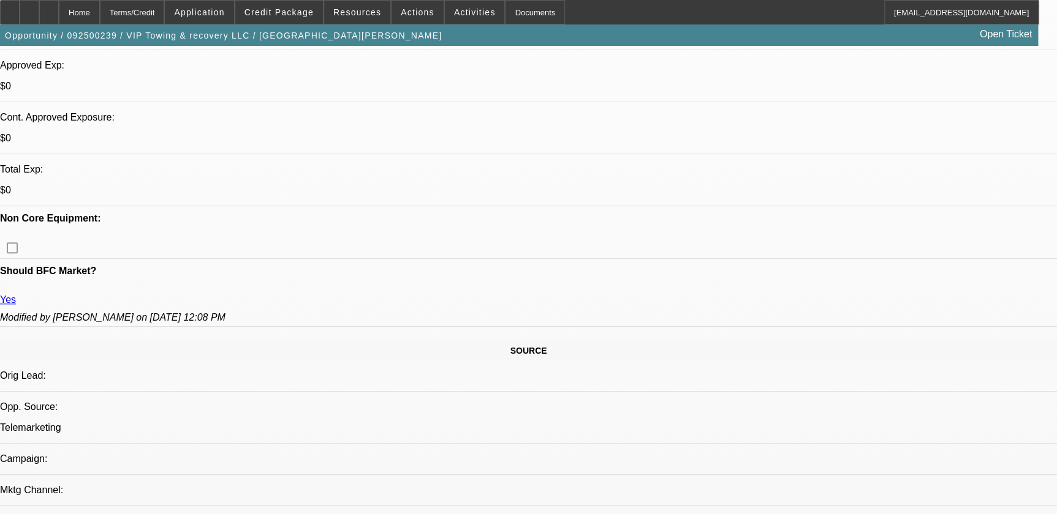
scroll to position [390, 0]
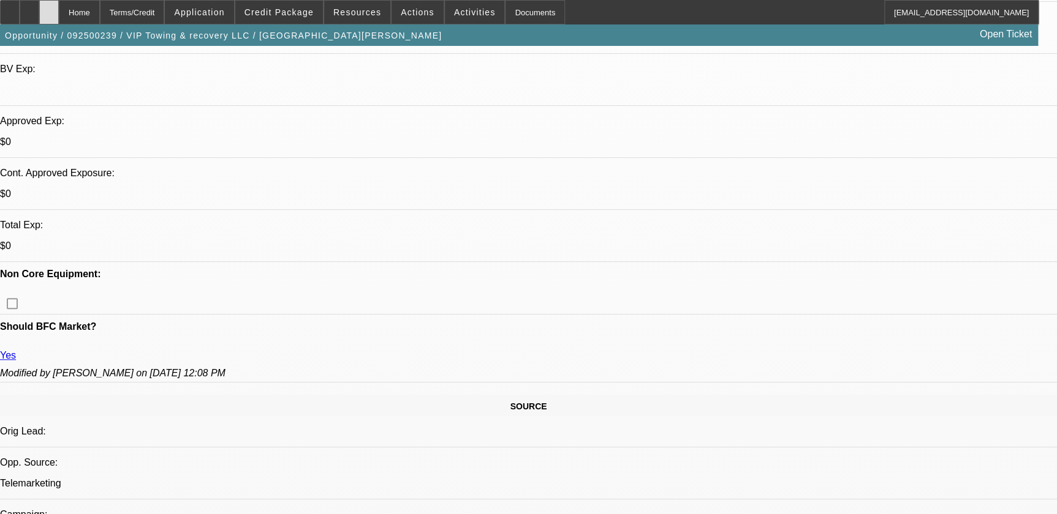
click at [59, 15] on div at bounding box center [49, 12] width 20 height 24
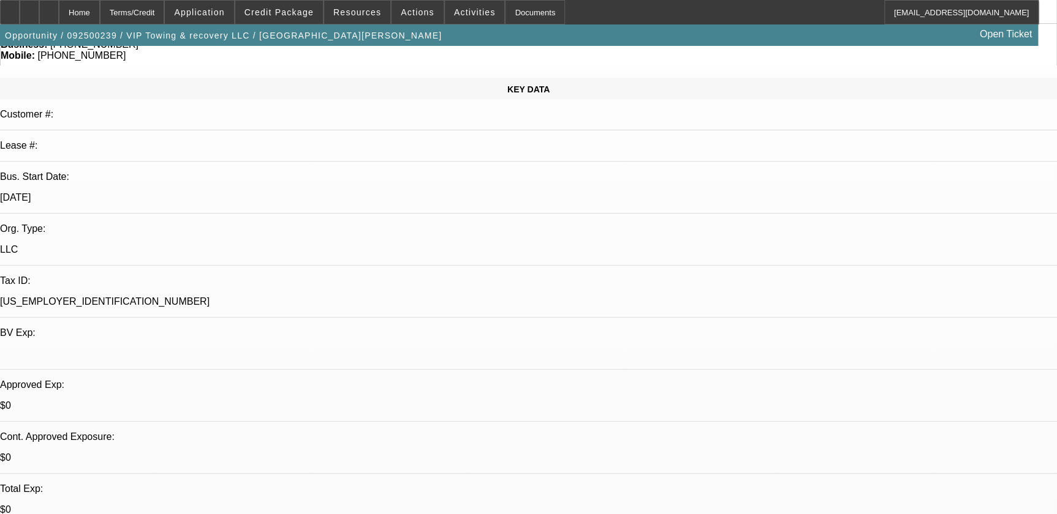
select select "0.2"
select select "0"
select select "0.1"
select select "0.2"
select select "0"
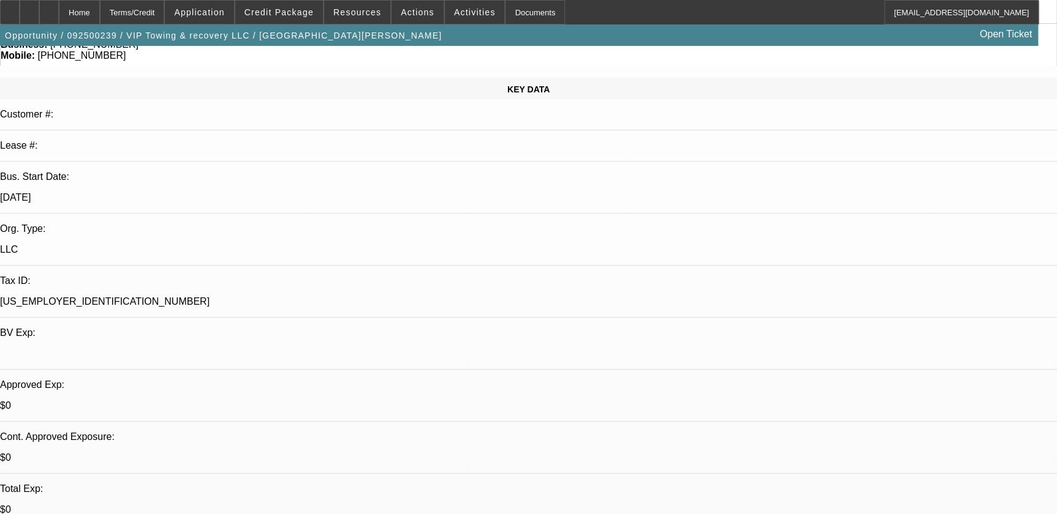
select select "0.1"
select select "0"
select select "0.1"
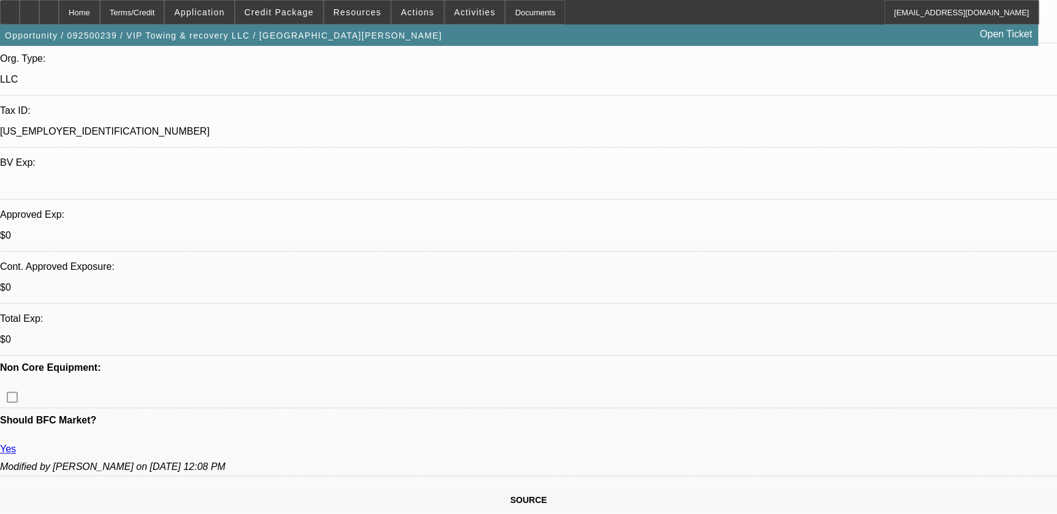
select select "1"
select select "4"
select select "1"
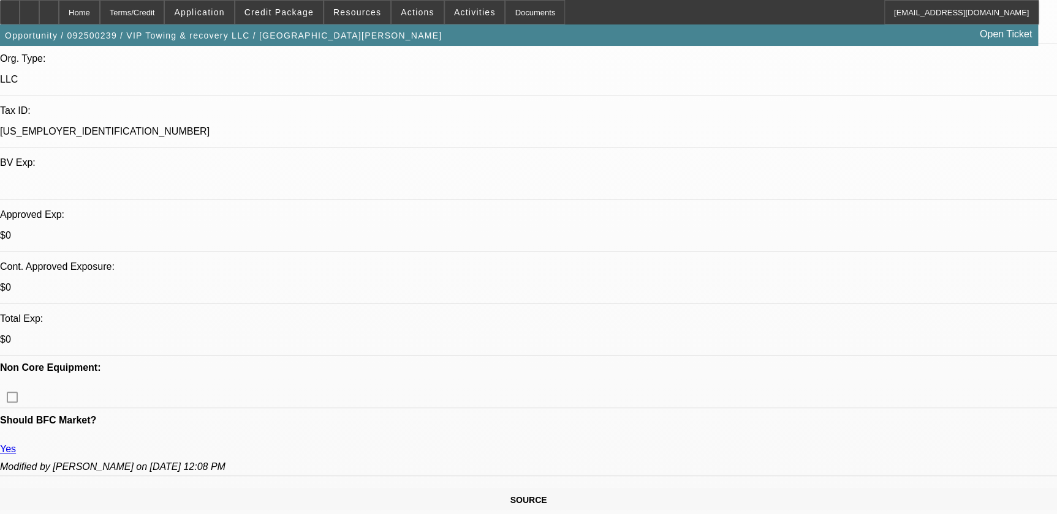
select select "4"
select select "1"
select select "4"
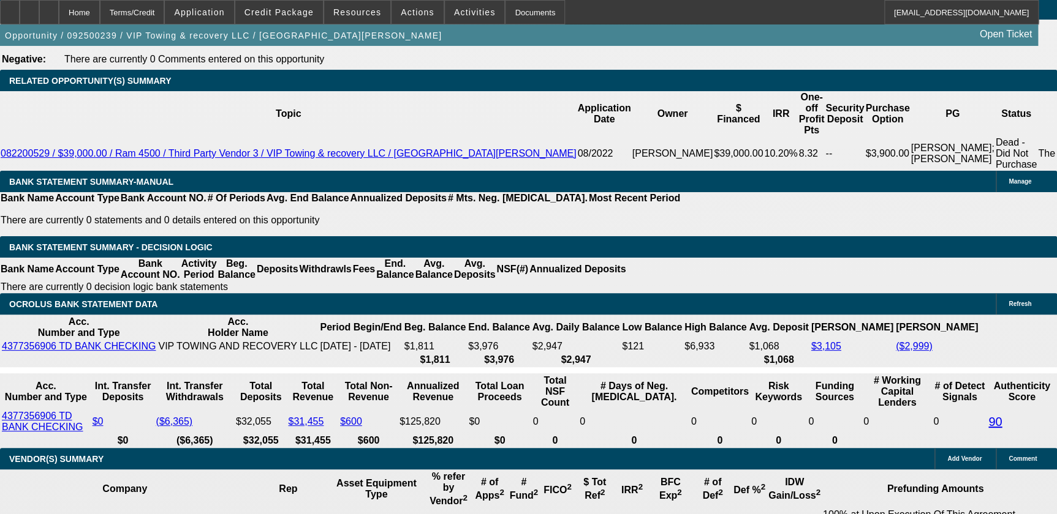
scroll to position [2060, 0]
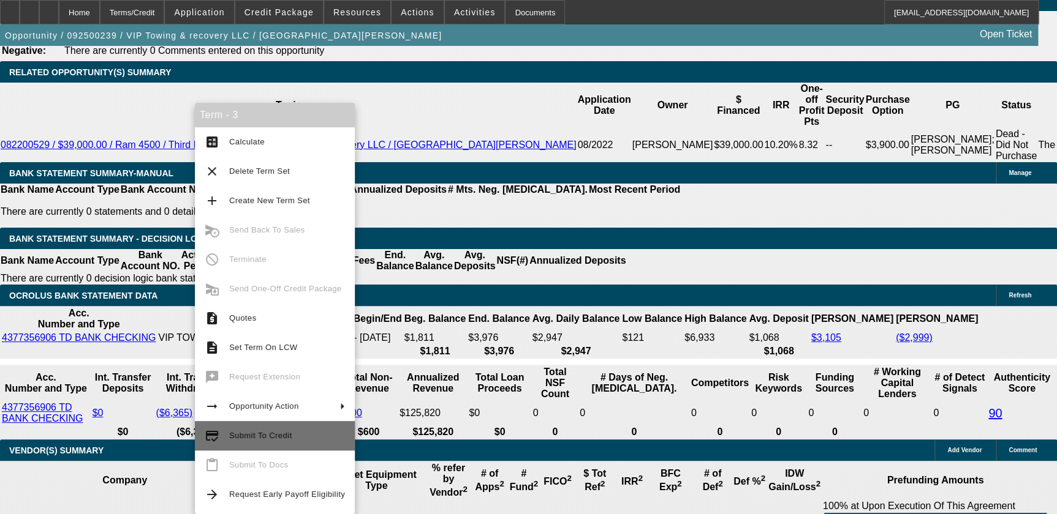
click at [277, 440] on span "Submit To Credit" at bounding box center [260, 435] width 62 height 9
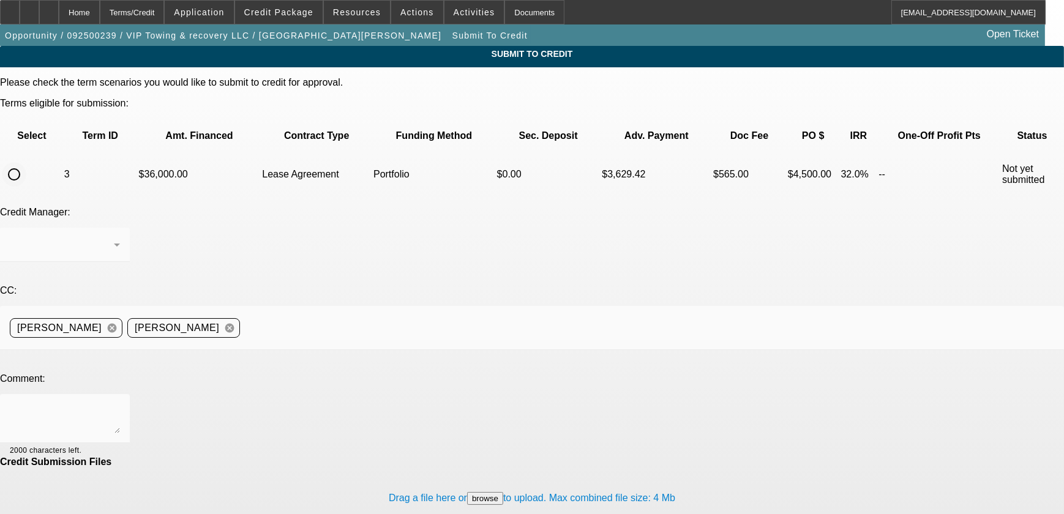
click at [26, 162] on input "radio" at bounding box center [14, 174] width 24 height 24
radio input "true"
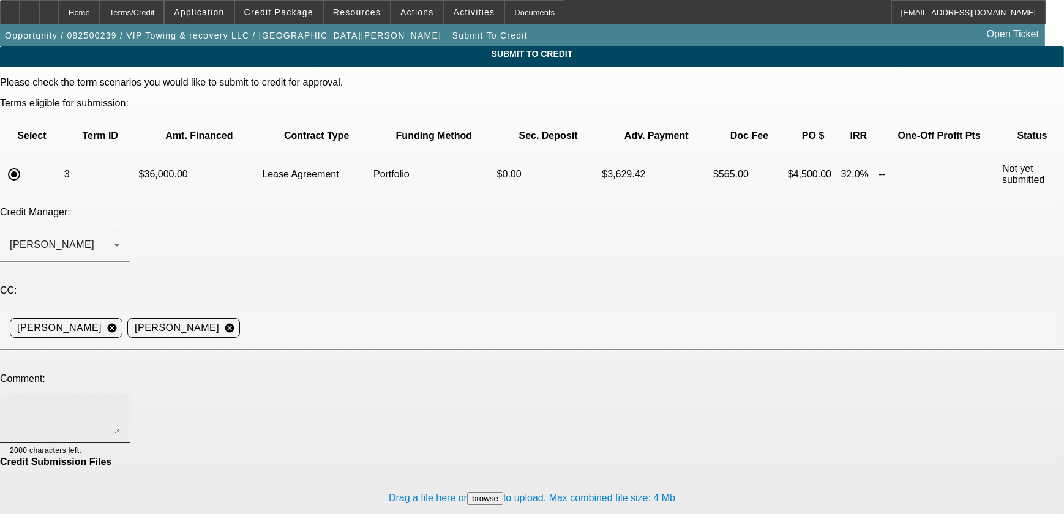
click at [120, 404] on textarea at bounding box center [65, 418] width 110 height 29
click at [130, 394] on div "I have added [PERSON_NAME] for consideration." at bounding box center [65, 418] width 130 height 49
click at [120, 404] on textarea "I have added [PERSON_NAME] for consideration." at bounding box center [65, 418] width 110 height 29
click at [120, 404] on textarea "Goodmorning, I have added [PERSON_NAME] for consideration." at bounding box center [65, 418] width 110 height 29
type textarea "Goodmorning, I have added [PERSON_NAME] for consideration."
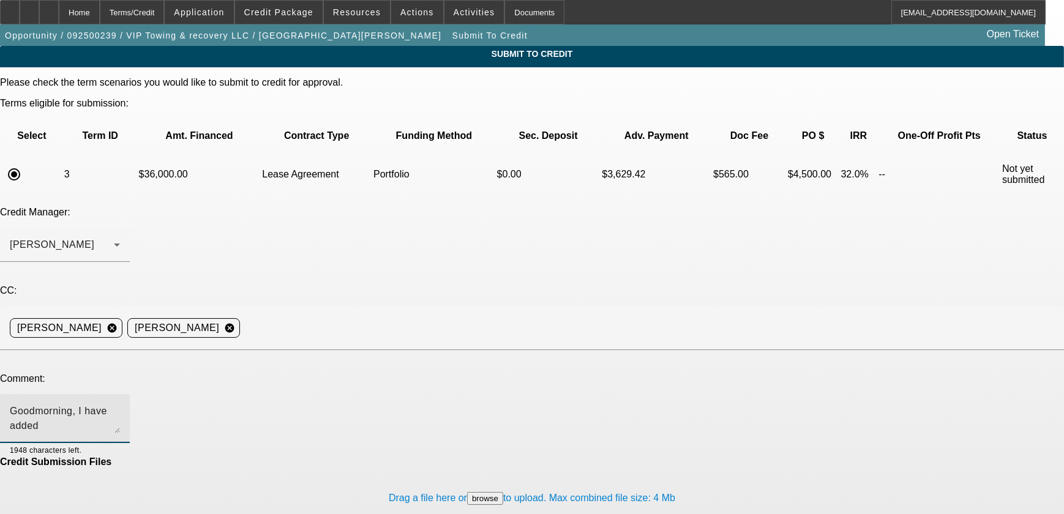
click at [434, 207] on div "Credit Manager: [PERSON_NAME]" at bounding box center [532, 241] width 1064 height 69
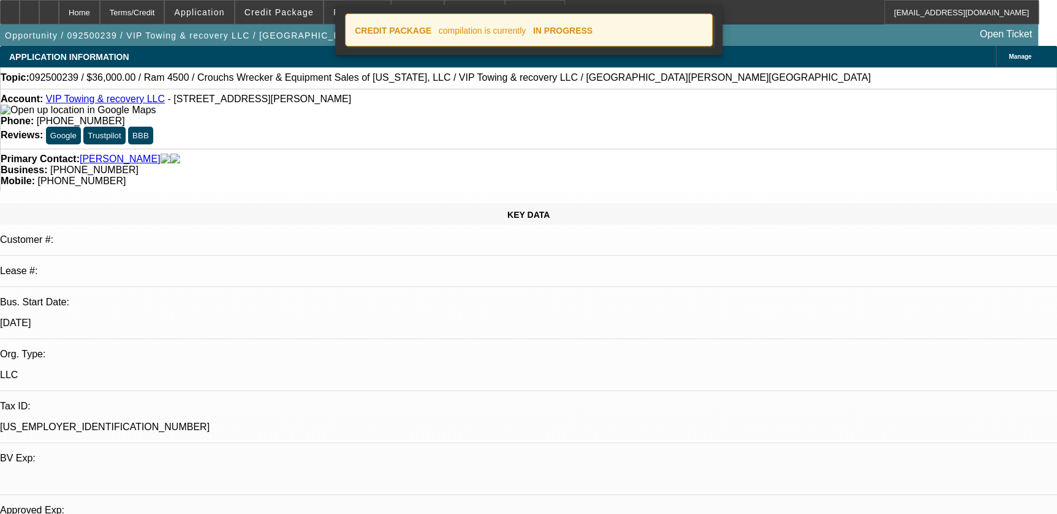
select select "0.2"
select select "0"
select select "0.1"
select select "4"
select select "0.2"
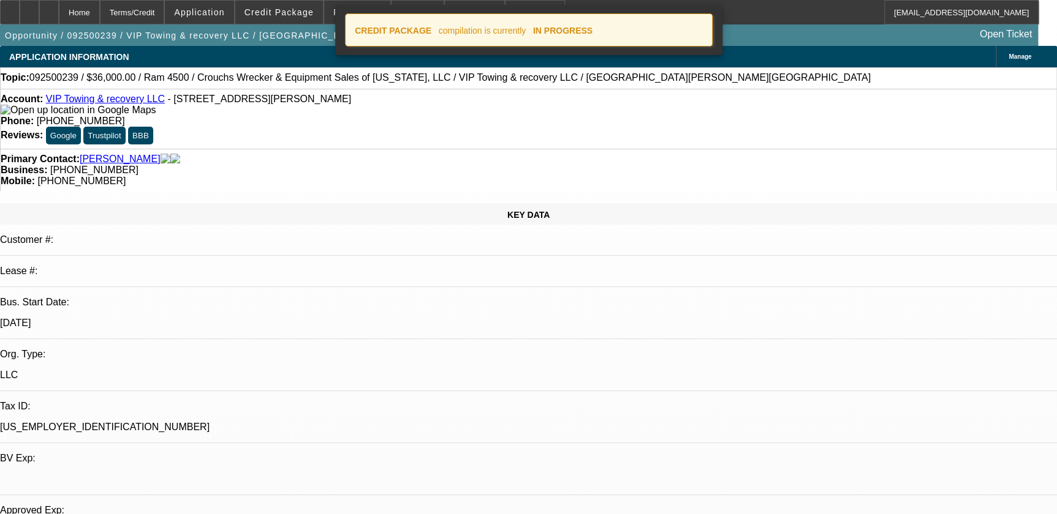
select select "0"
select select "0.1"
select select "4"
select select "0"
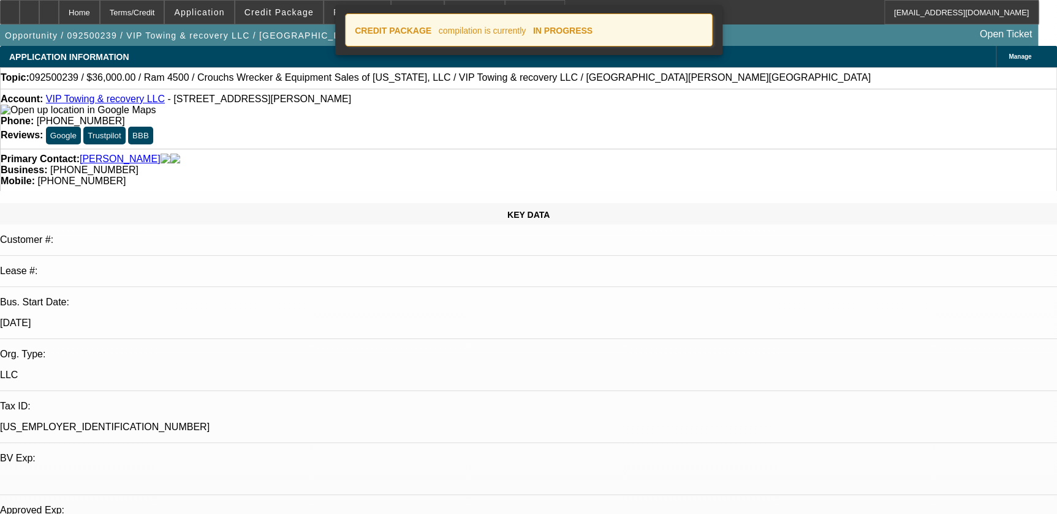
select select "0.1"
select select "4"
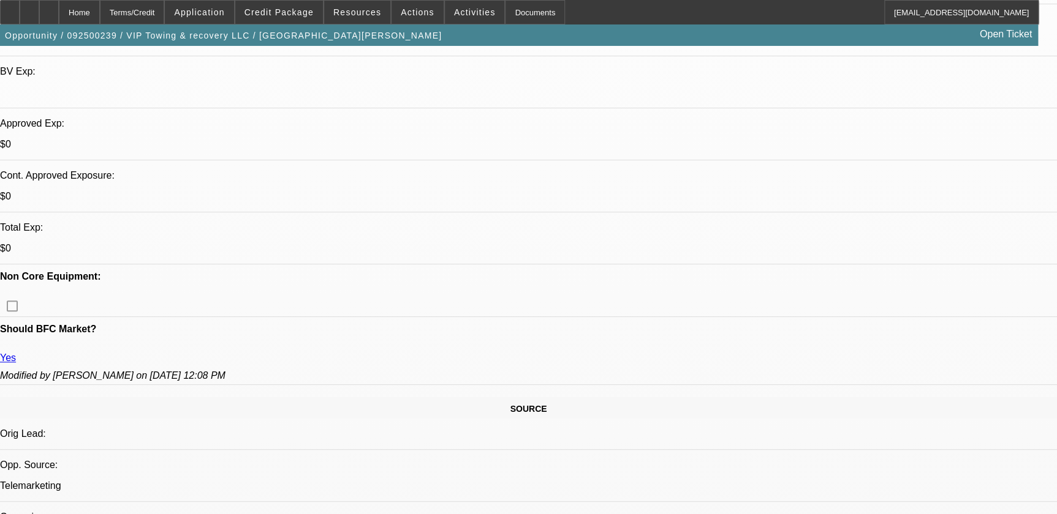
scroll to position [390, 0]
